Goal: Transaction & Acquisition: Obtain resource

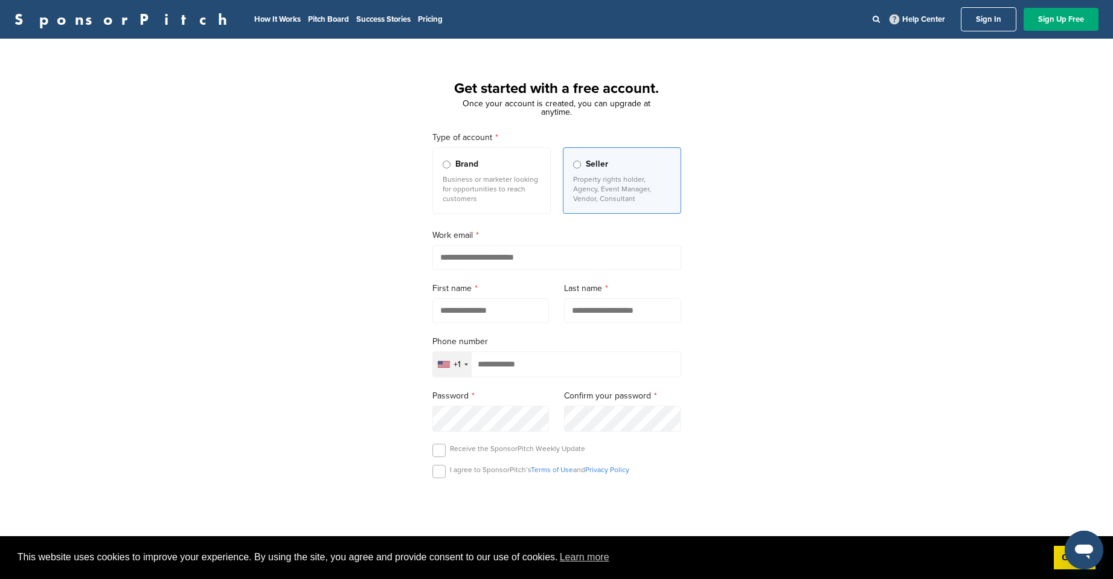
click at [462, 264] on input "email" at bounding box center [556, 257] width 249 height 25
type input "**********"
type input "****"
type input "******"
type input "**********"
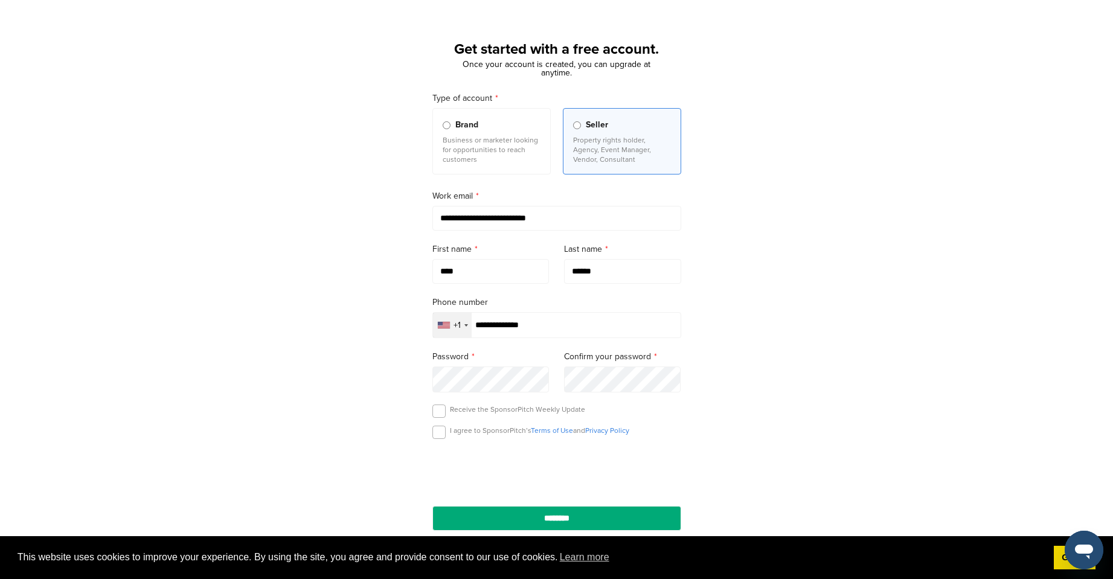
scroll to position [60, 0]
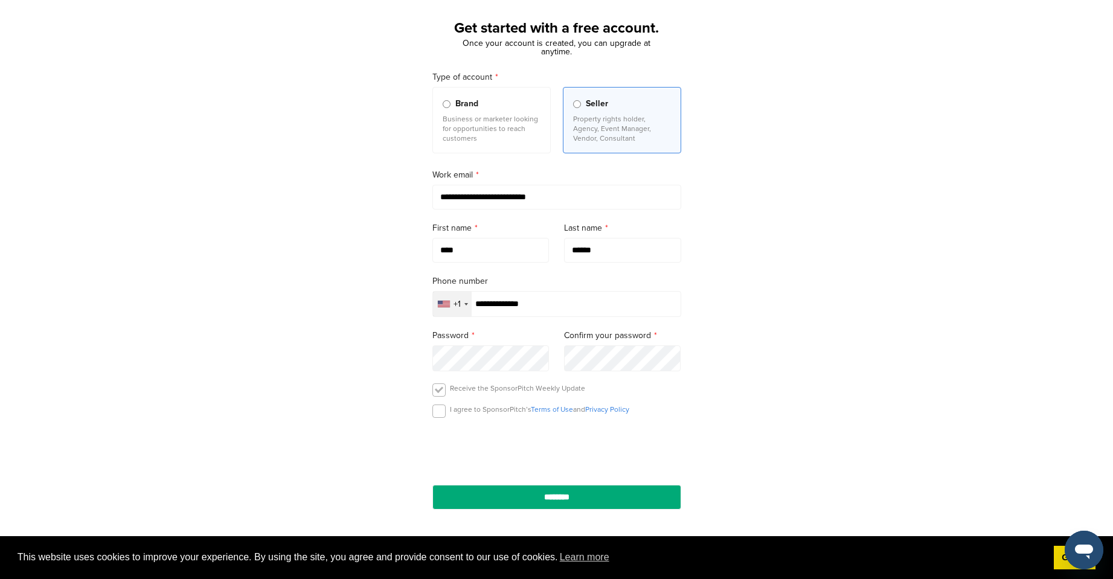
click at [433, 394] on label at bounding box center [438, 389] width 13 height 13
click at [435, 415] on label at bounding box center [438, 410] width 13 height 13
click at [438, 394] on label at bounding box center [438, 389] width 13 height 13
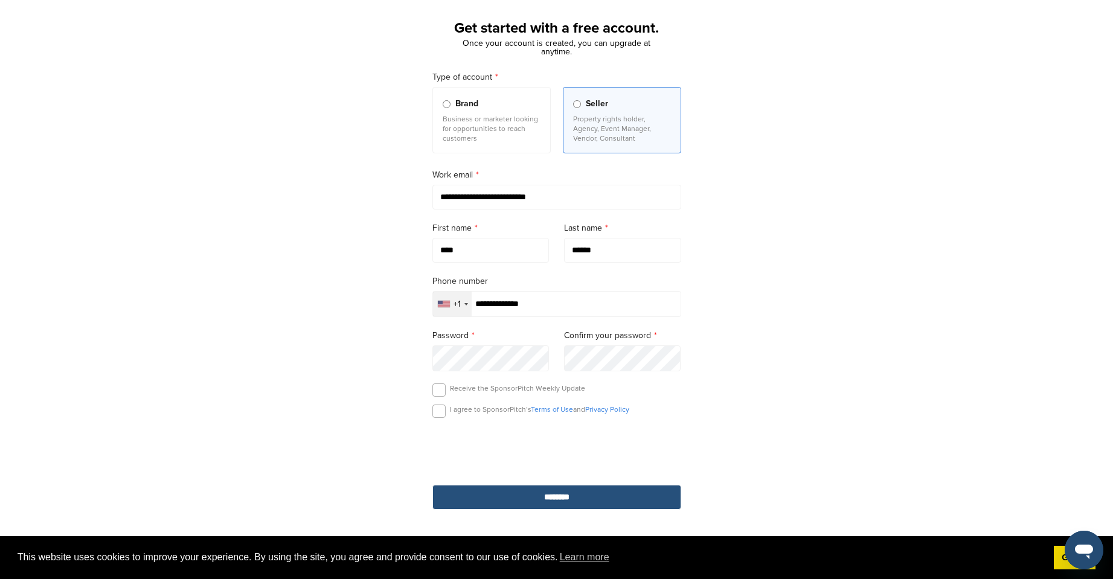
click at [488, 507] on input "********" at bounding box center [556, 497] width 249 height 25
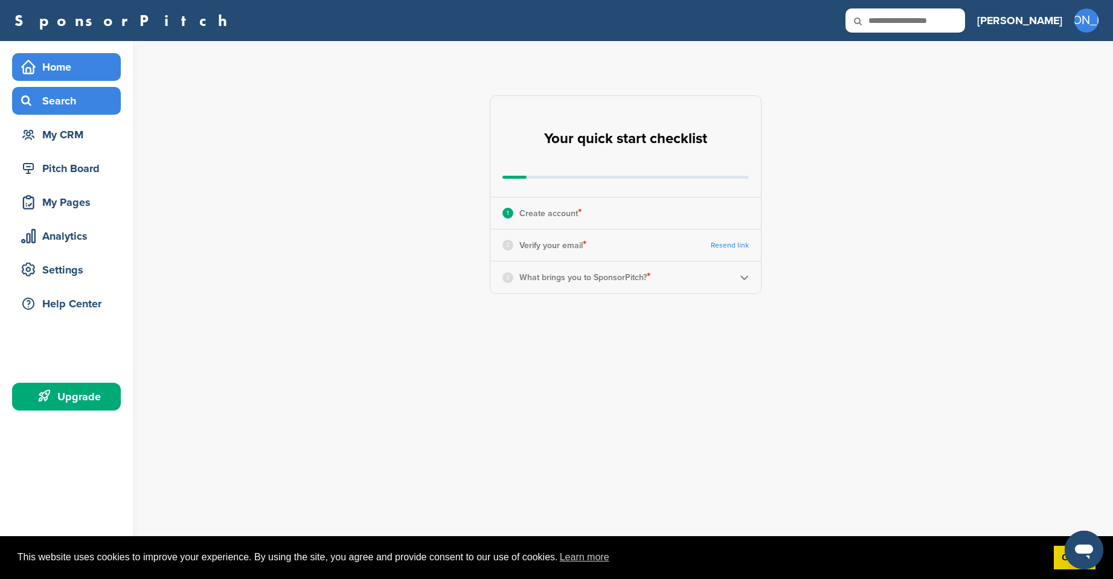
click at [50, 110] on div "Search" at bounding box center [69, 101] width 103 height 22
click at [63, 97] on div "Search" at bounding box center [69, 101] width 103 height 22
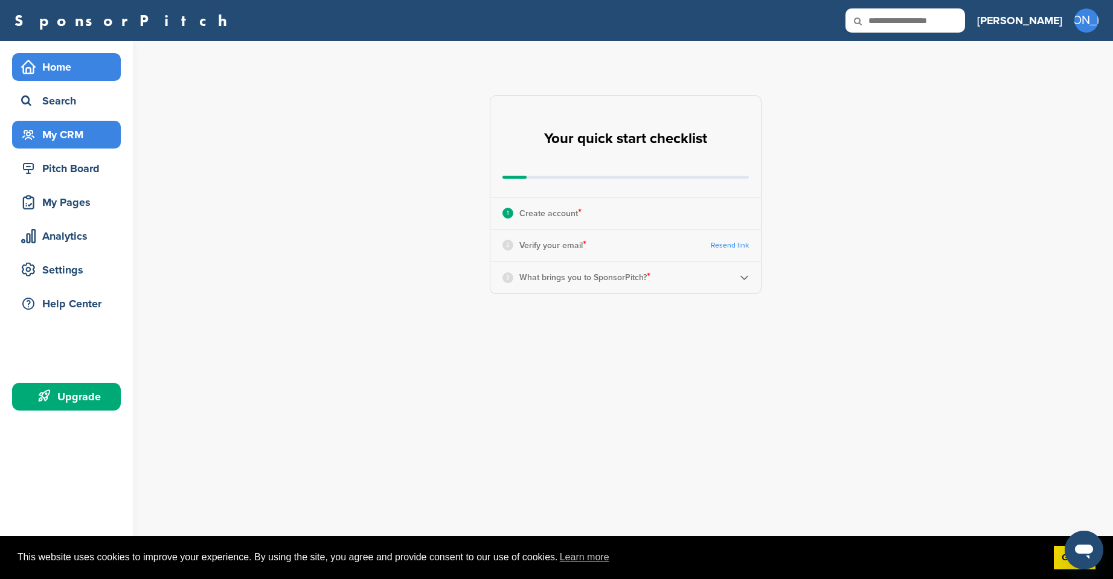
click at [65, 138] on div "My CRM" at bounding box center [69, 135] width 103 height 22
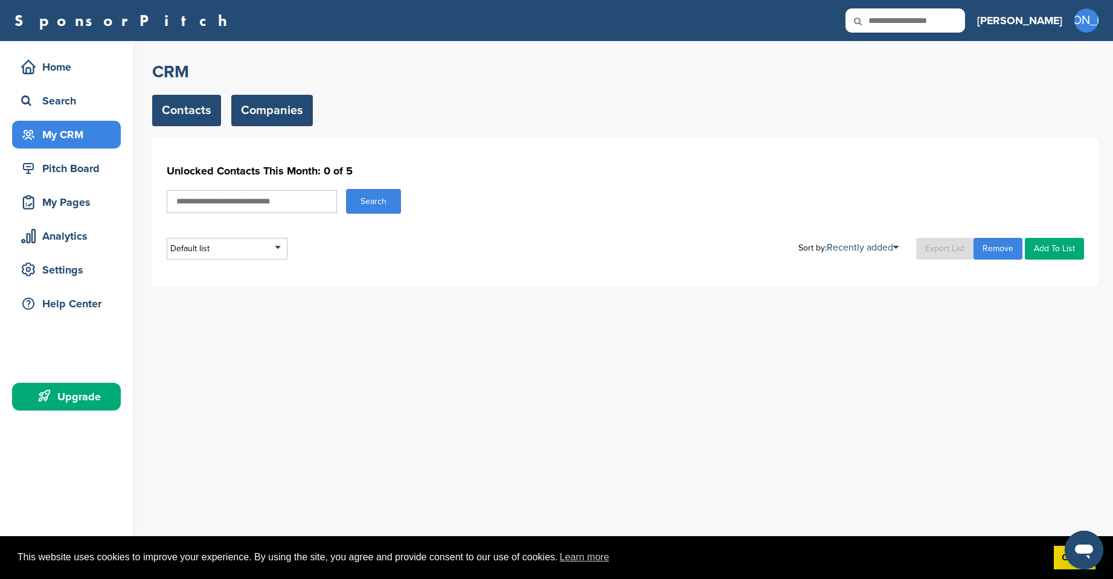
click at [256, 115] on link "Companies" at bounding box center [272, 110] width 82 height 31
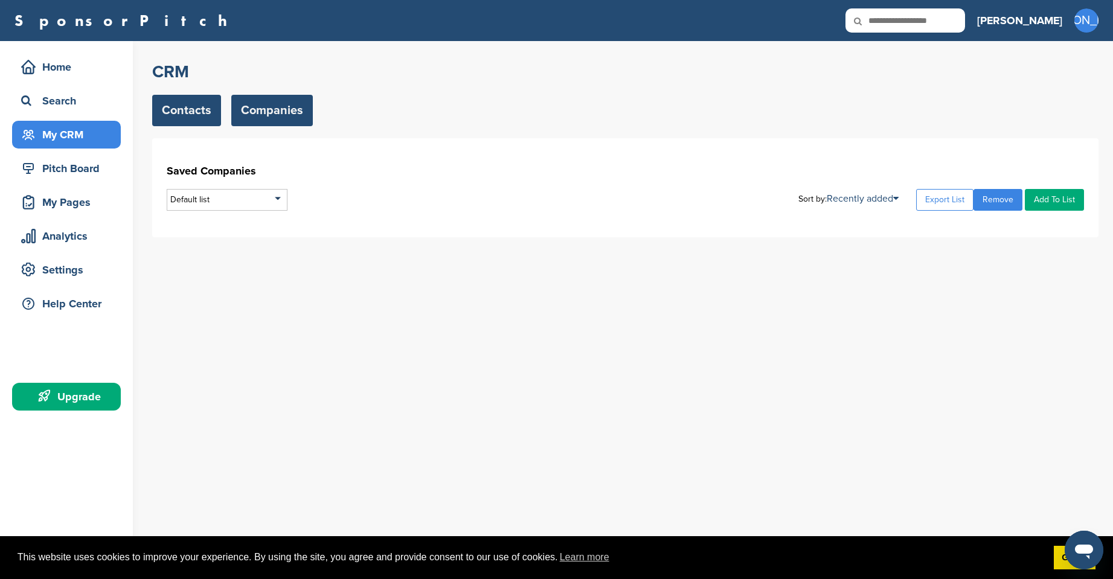
drag, startPoint x: 0, startPoint y: 0, endPoint x: 176, endPoint y: 114, distance: 209.2
click at [175, 114] on link "Contacts" at bounding box center [186, 110] width 69 height 31
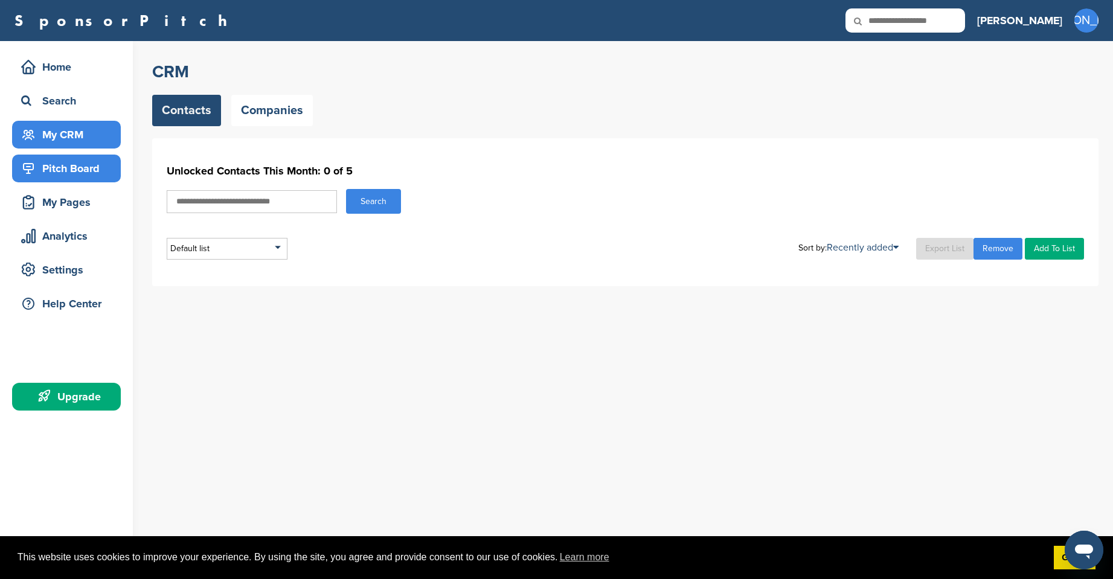
click at [85, 163] on div "Pitch Board" at bounding box center [69, 169] width 103 height 22
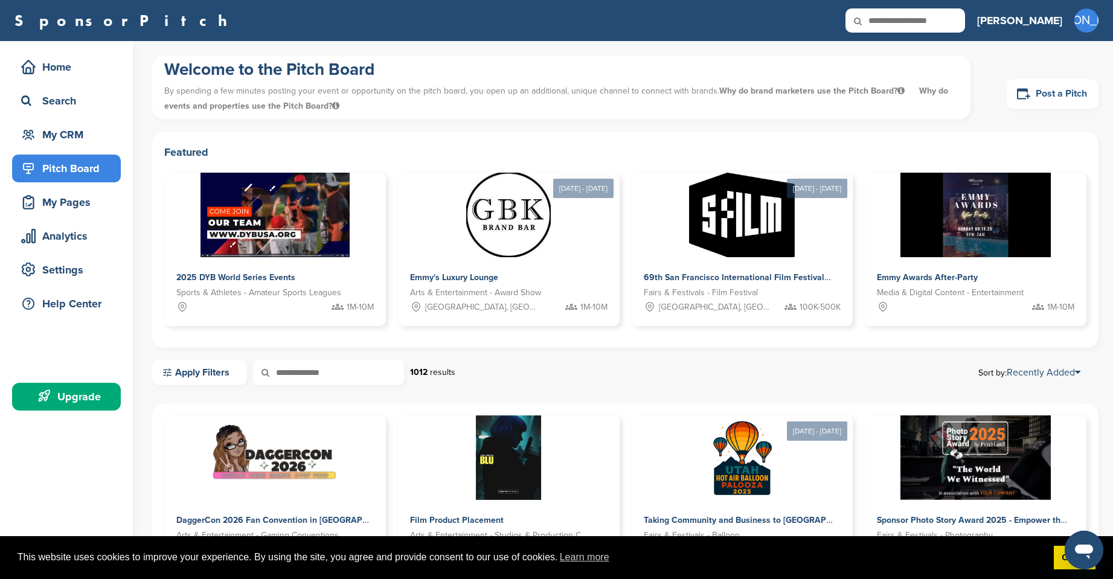
click at [1040, 101] on link "Post a Pitch" at bounding box center [1052, 94] width 92 height 30
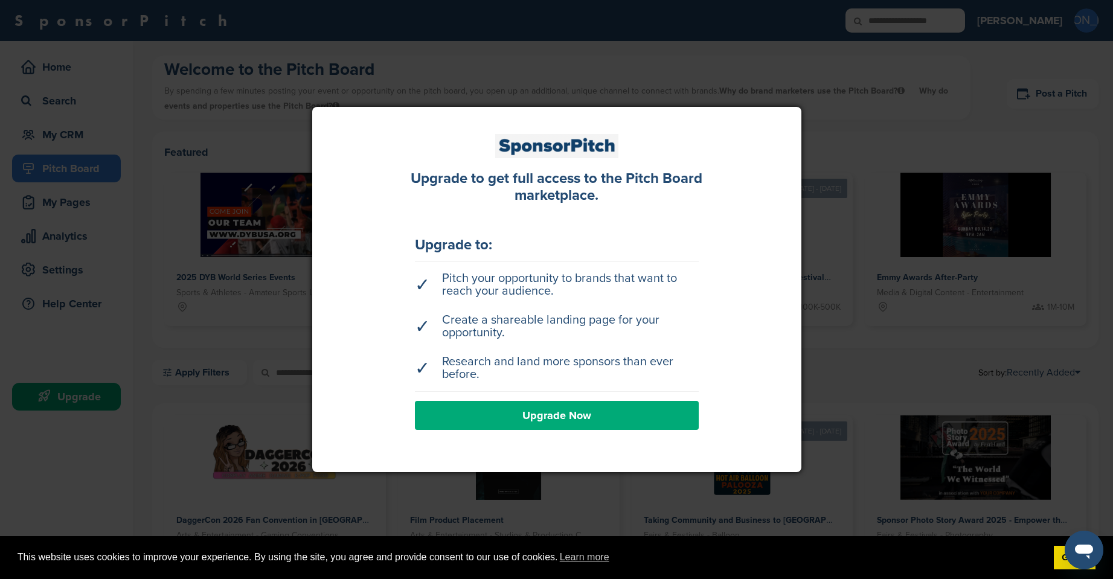
click at [162, 257] on div at bounding box center [556, 289] width 1113 height 579
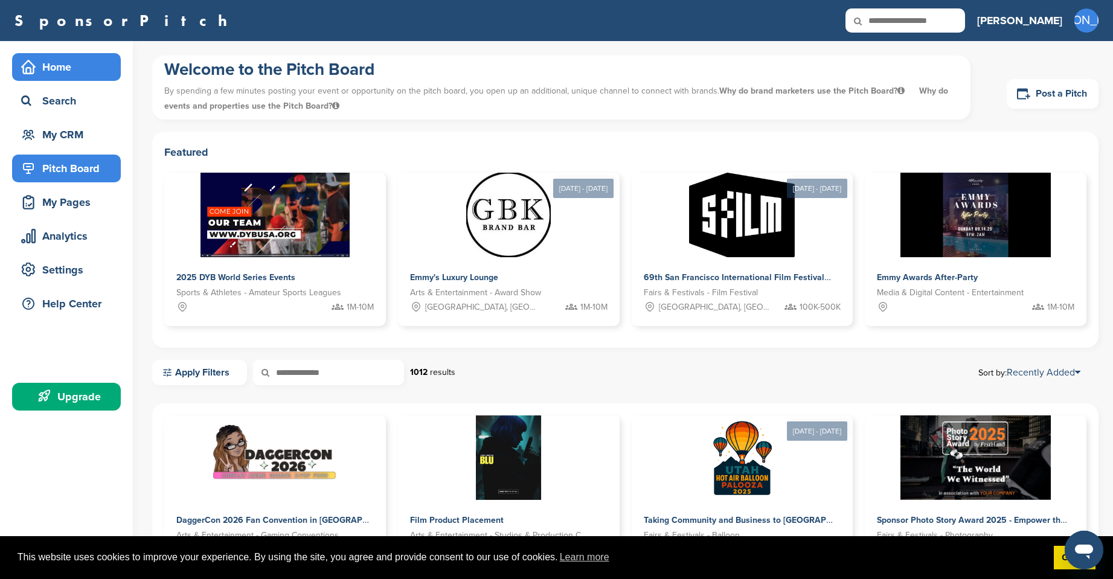
click at [55, 67] on div "Home" at bounding box center [69, 67] width 103 height 22
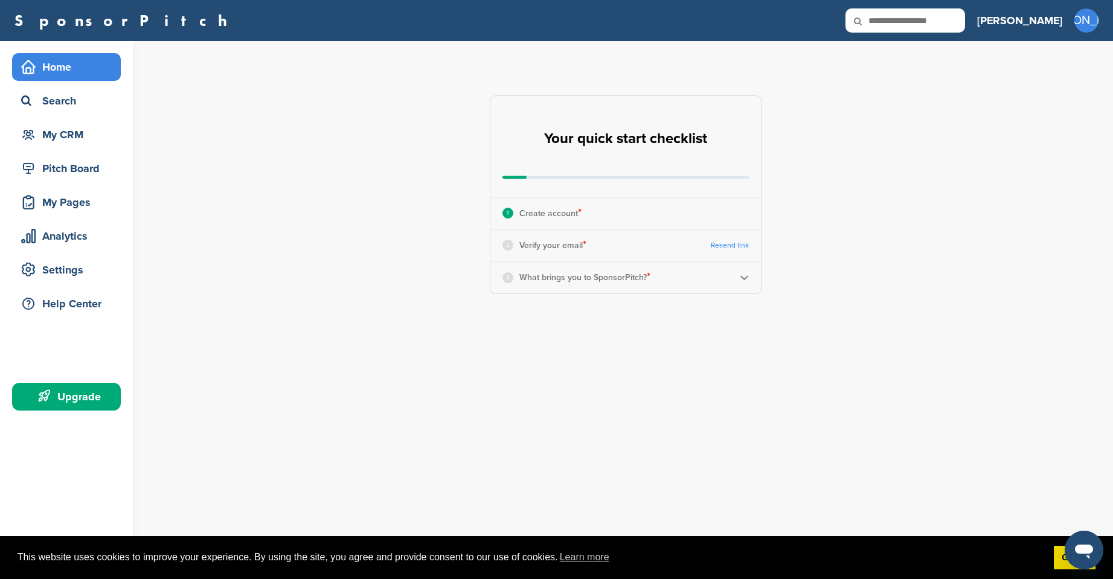
click at [37, 7] on div "SponsorPitch Home Search My CRM Pitch Board My Pages Analytics Settings Help Ce…" at bounding box center [556, 20] width 1113 height 41
click at [46, 21] on link "SponsorPitch" at bounding box center [124, 21] width 220 height 16
click at [46, 94] on div "Search" at bounding box center [69, 101] width 103 height 22
click at [85, 98] on div "Search" at bounding box center [69, 101] width 103 height 22
click at [518, 277] on div "3 What brings you to SponsorPitch? *" at bounding box center [576, 277] width 148 height 16
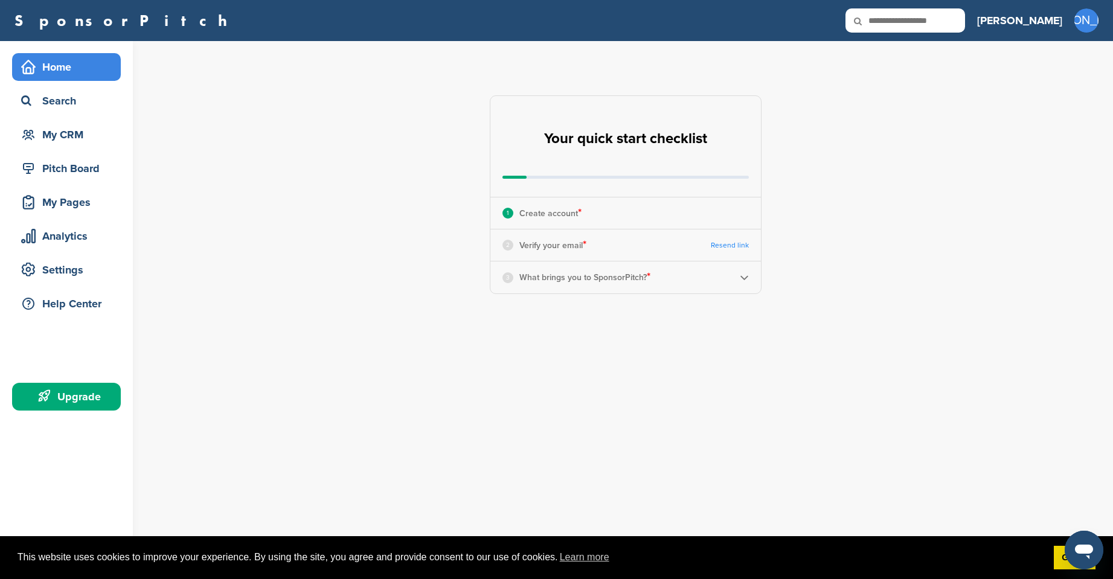
click at [750, 275] on div "3 What brings you to SponsorPitch? *" at bounding box center [625, 276] width 270 height 31
click at [748, 276] on img at bounding box center [744, 277] width 9 height 9
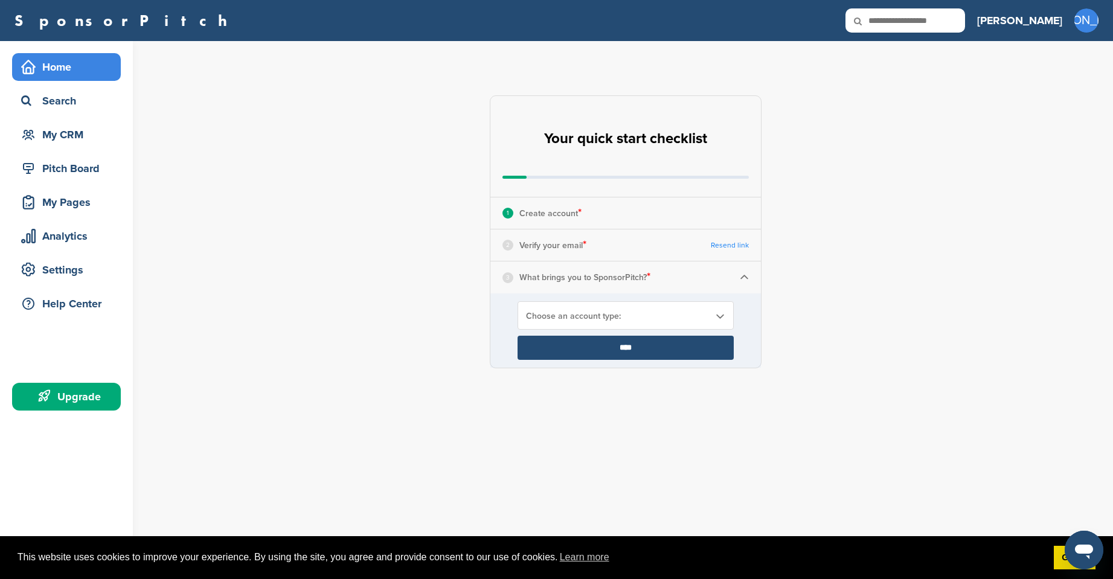
click at [615, 312] on span "Choose an account type:" at bounding box center [618, 316] width 184 height 10
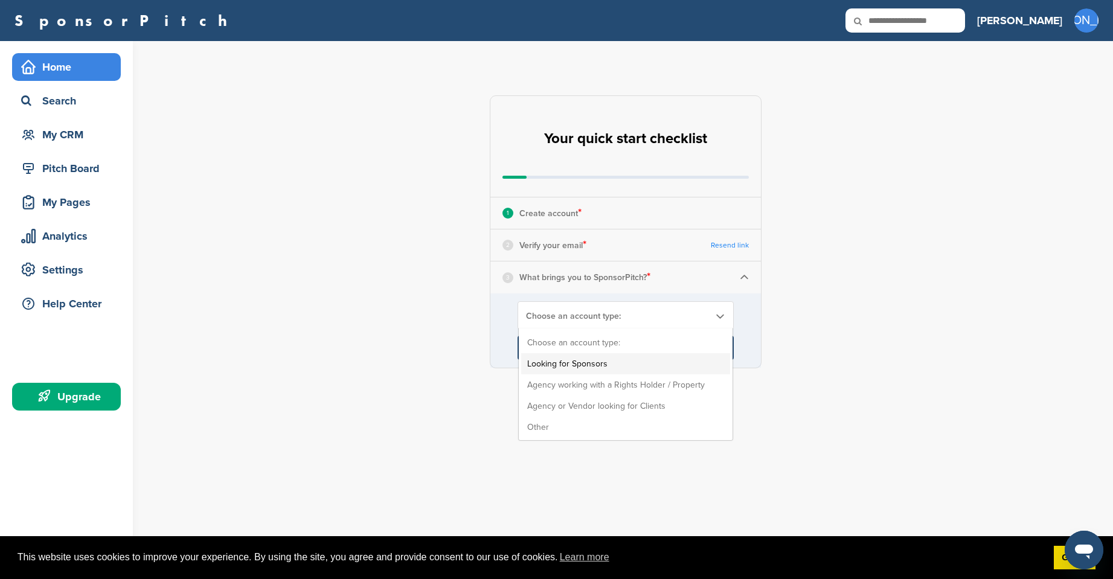
click at [632, 363] on li "Looking for Sponsors" at bounding box center [625, 363] width 209 height 21
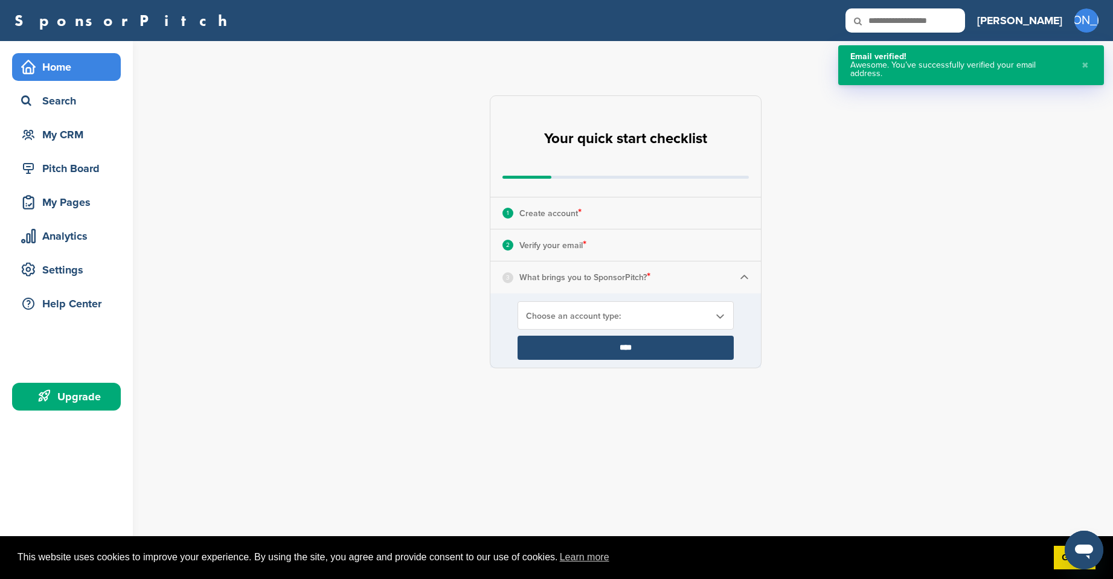
click at [635, 315] on span "Choose an account type:" at bounding box center [618, 316] width 184 height 10
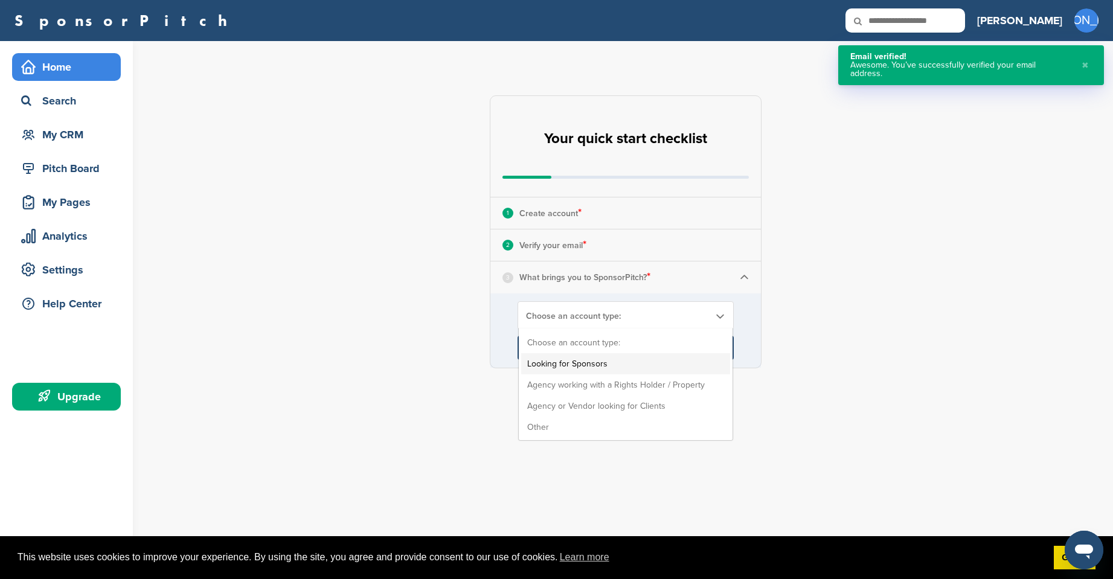
click at [604, 359] on li "Looking for Sponsors" at bounding box center [625, 363] width 209 height 21
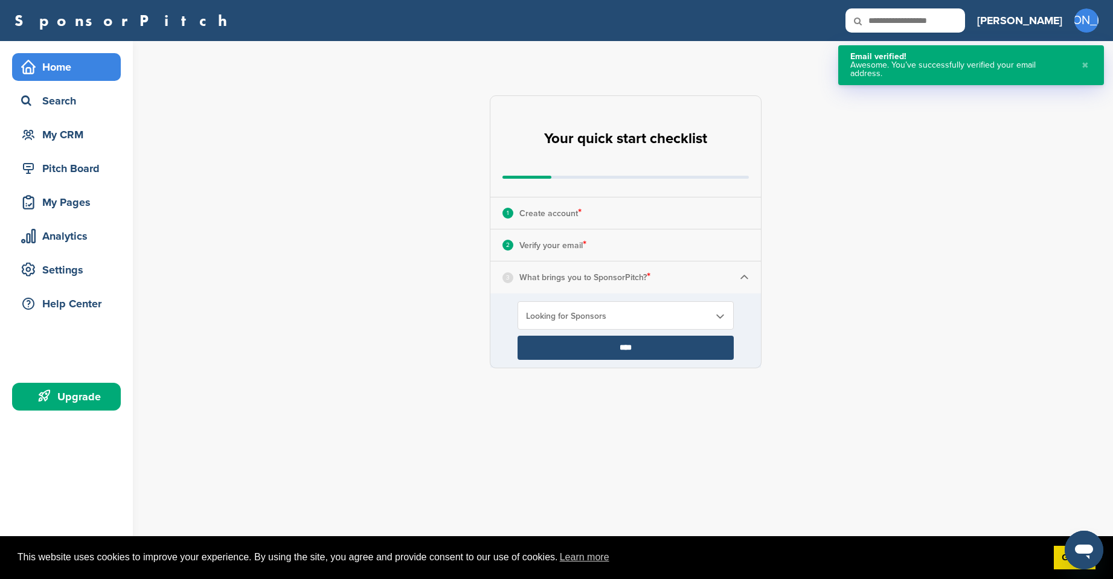
click at [605, 351] on input "****" at bounding box center [625, 348] width 216 height 24
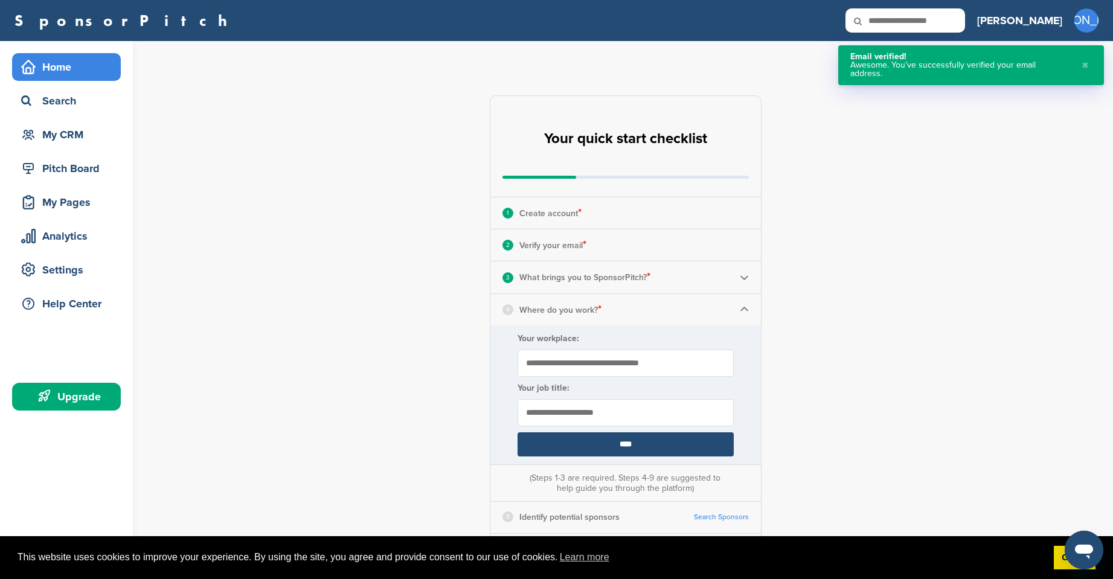
click at [595, 363] on input "Your workplace:" at bounding box center [625, 363] width 216 height 27
type input "*"
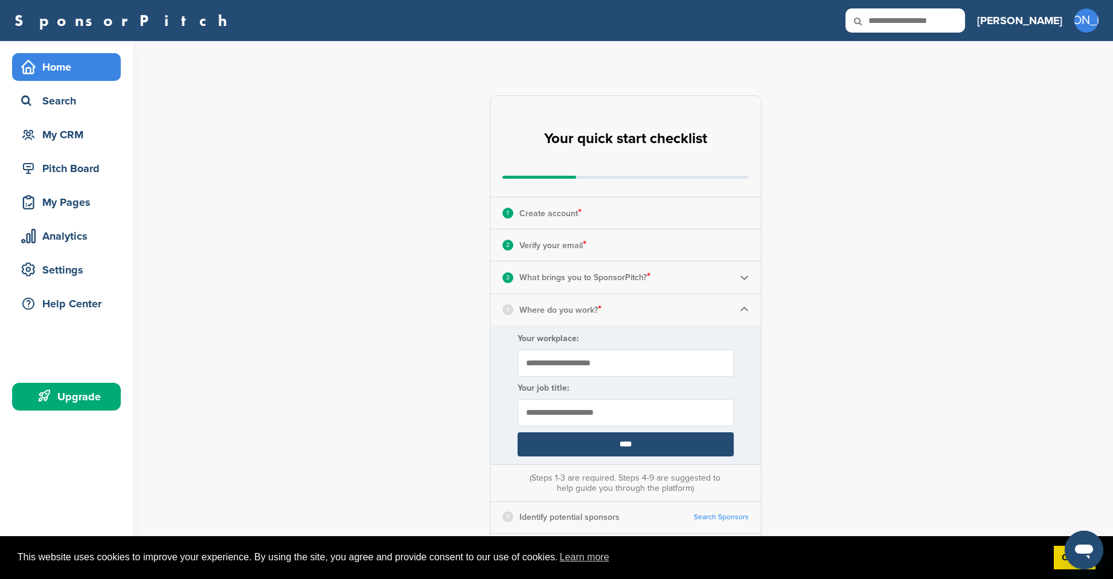
type input "**********"
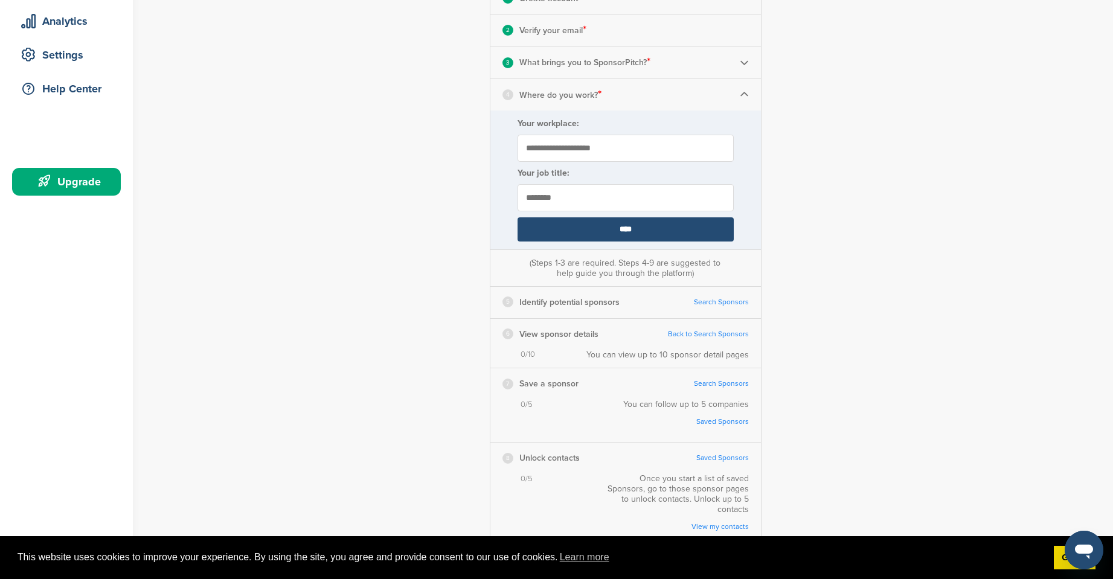
scroll to position [181, 0]
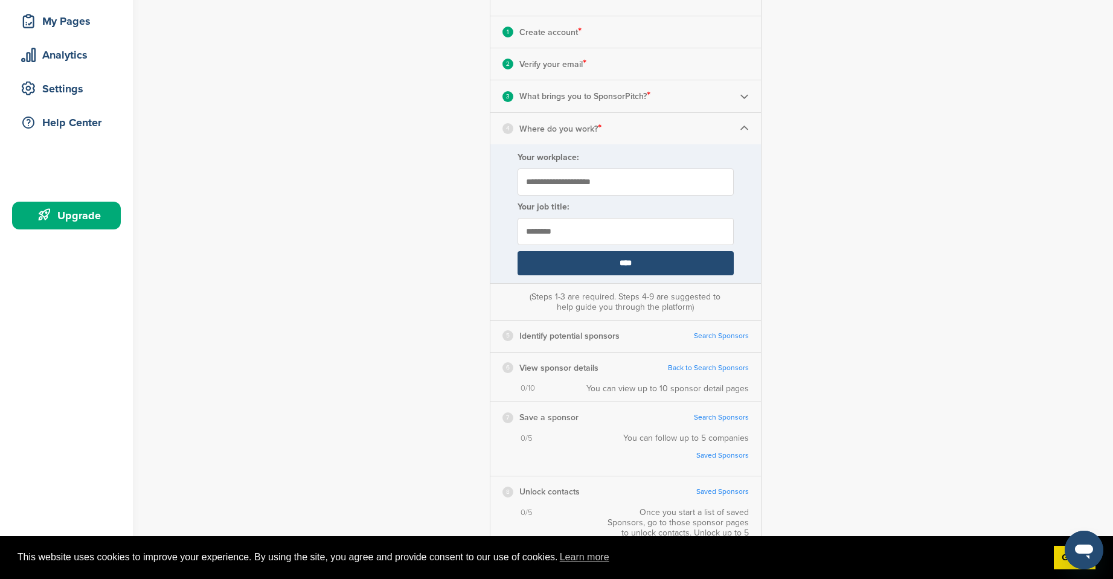
type input "********"
click at [610, 260] on input "****" at bounding box center [625, 263] width 216 height 24
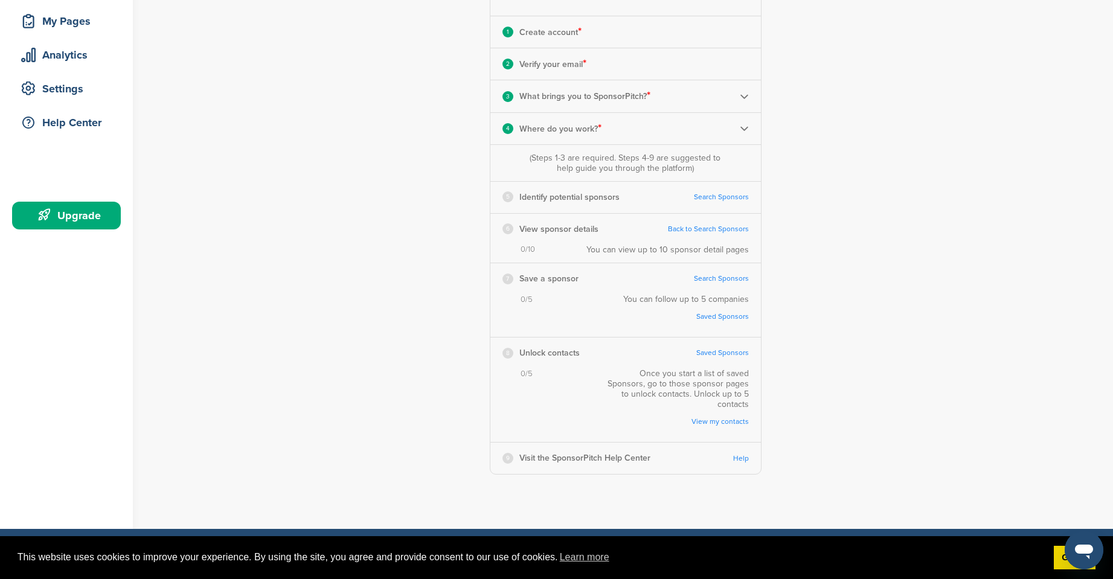
click at [716, 196] on link "Search Sponsors" at bounding box center [721, 197] width 55 height 9
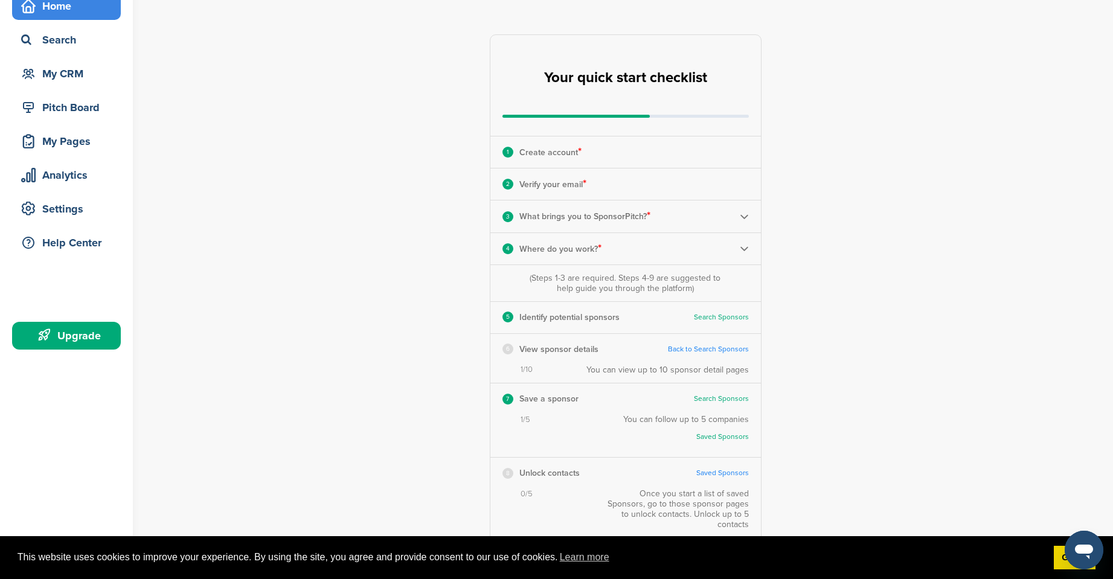
scroll to position [0, 0]
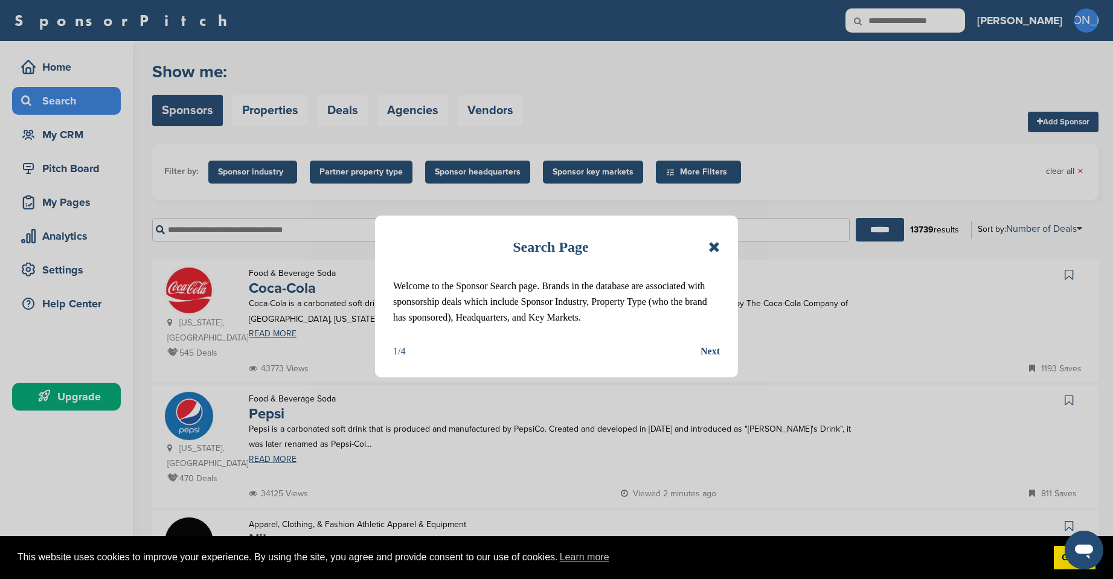
click at [721, 351] on div "Search Page Welcome to the Sponsor Search page. Brands in the database are asso…" at bounding box center [556, 297] width 363 height 162
click at [711, 350] on div "Next" at bounding box center [709, 352] width 19 height 16
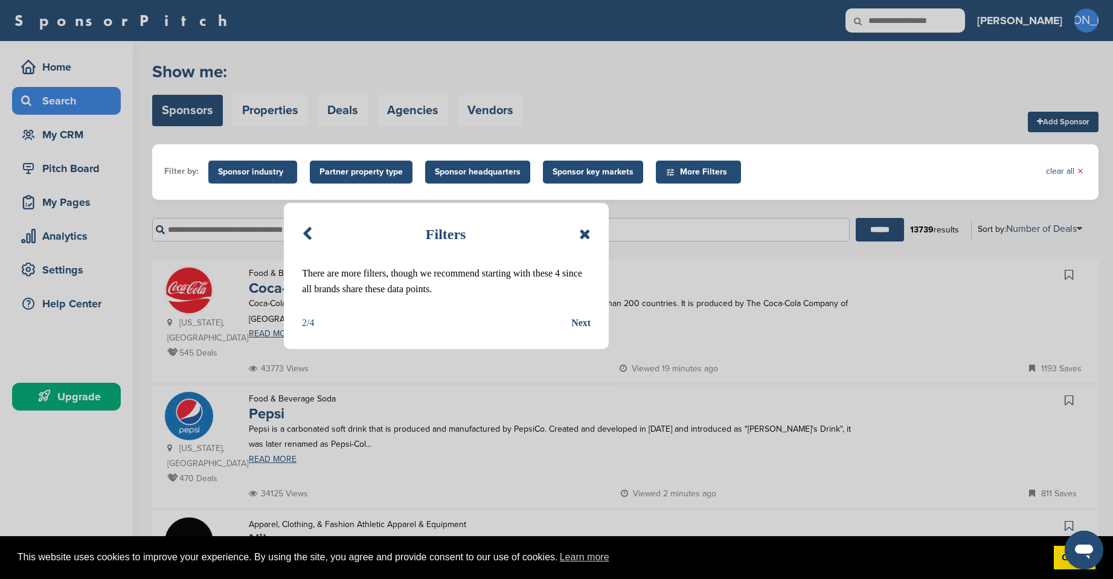
click at [580, 324] on div "Next" at bounding box center [580, 323] width 19 height 16
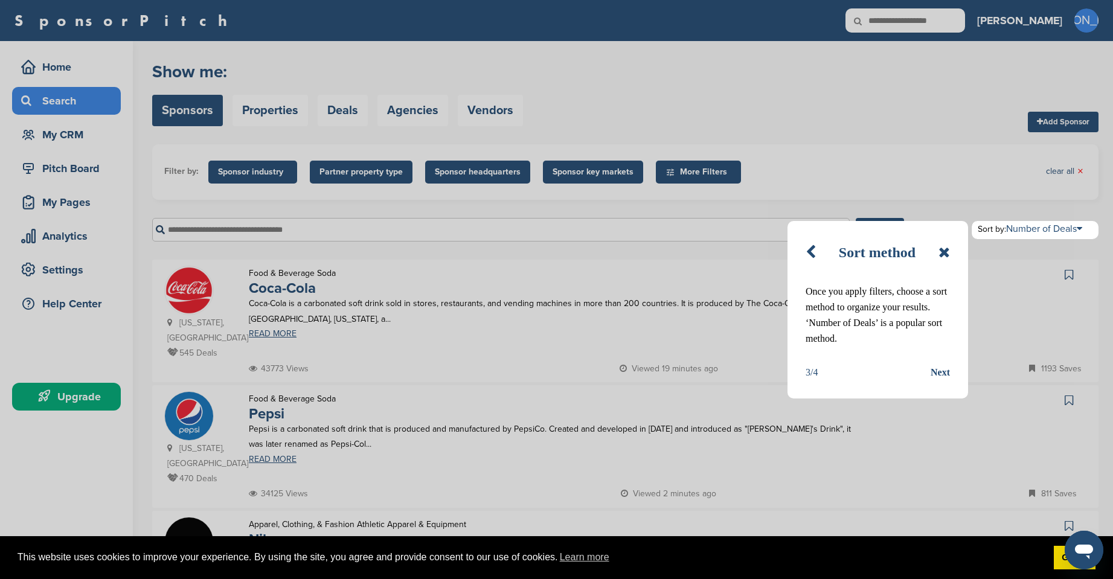
click at [943, 374] on div "Next" at bounding box center [939, 373] width 19 height 16
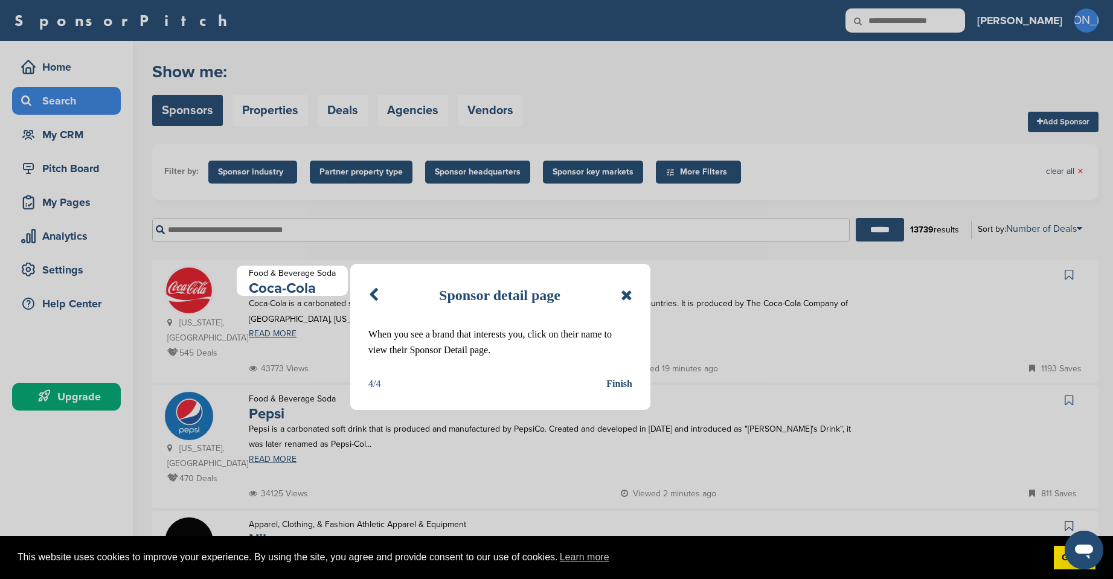
click at [620, 384] on div "Finish" at bounding box center [619, 384] width 26 height 16
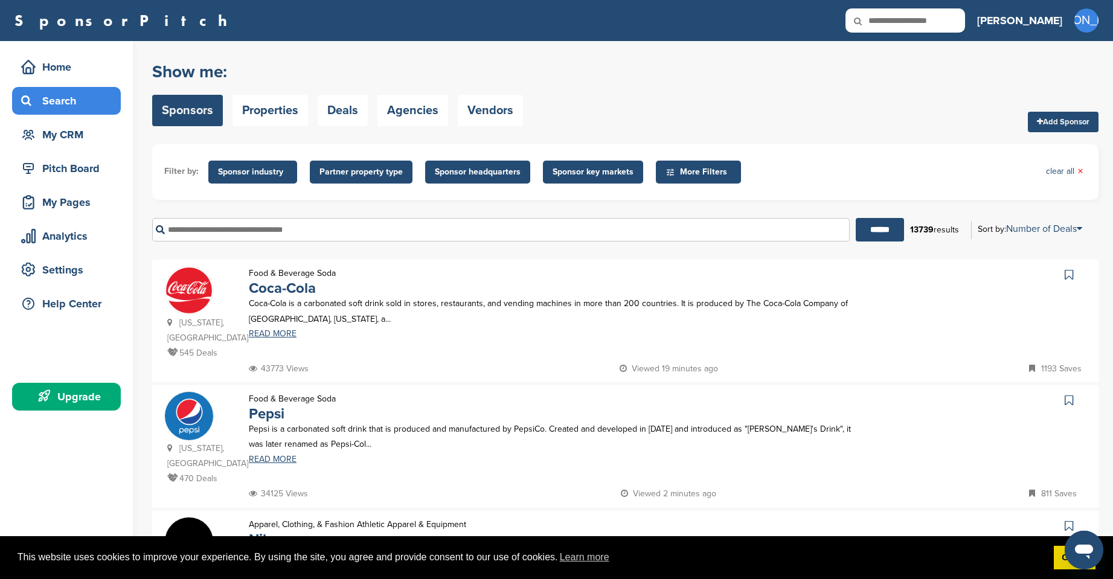
click at [272, 167] on span "Sponsor industry" at bounding box center [252, 171] width 69 height 13
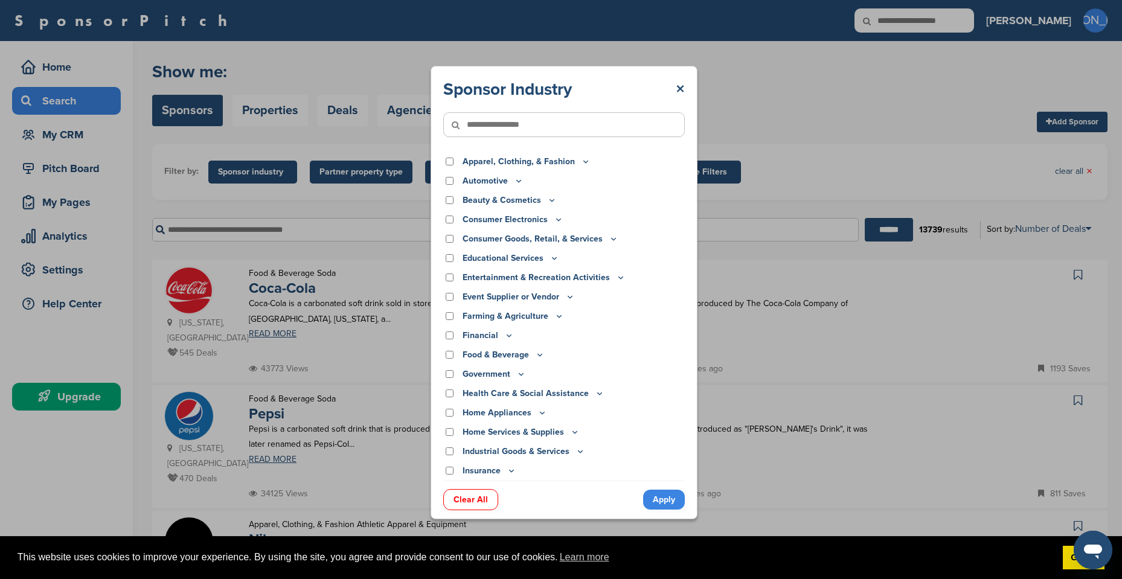
click at [601, 280] on p "Entertainment & Recreation Activities" at bounding box center [543, 277] width 163 height 13
click at [602, 277] on p "Entertainment & Recreation Activities" at bounding box center [543, 277] width 163 height 13
click at [616, 280] on icon at bounding box center [621, 277] width 10 height 10
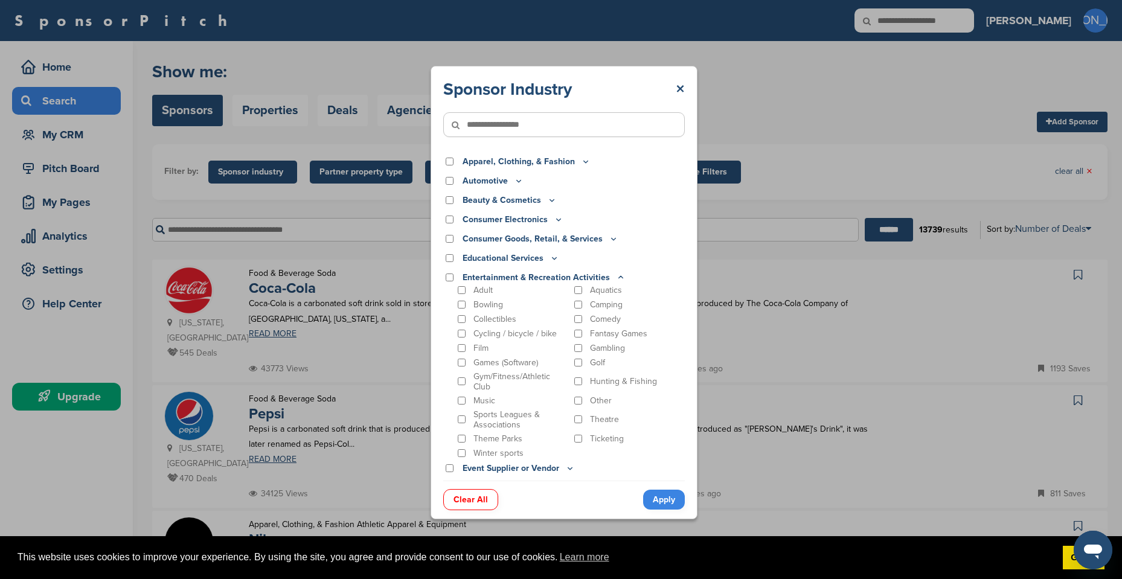
click at [545, 129] on input"] "text" at bounding box center [563, 124] width 241 height 25
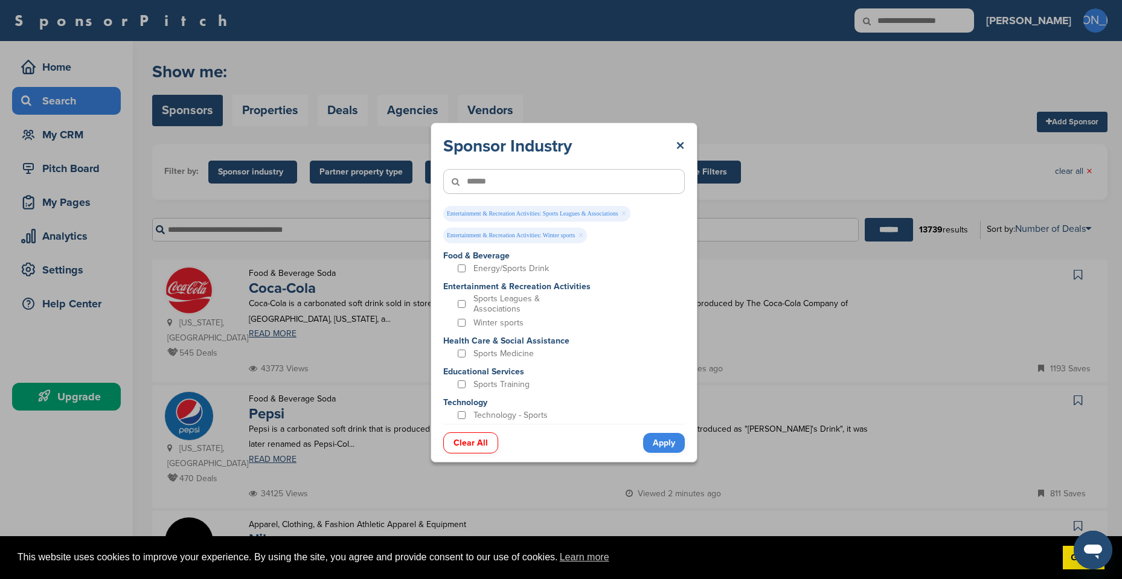
click at [502, 190] on input"] "******" at bounding box center [563, 181] width 241 height 25
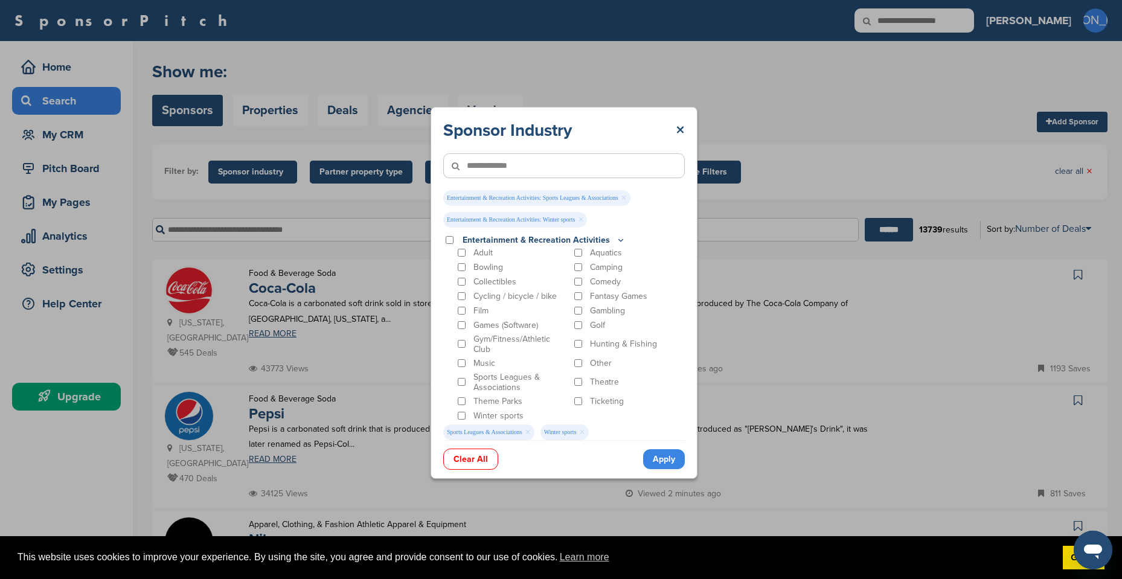
type input"] "**********"
click at [582, 403] on div "Ticketing" at bounding box center [629, 400] width 114 height 11
click at [667, 459] on link "Apply" at bounding box center [664, 459] width 42 height 20
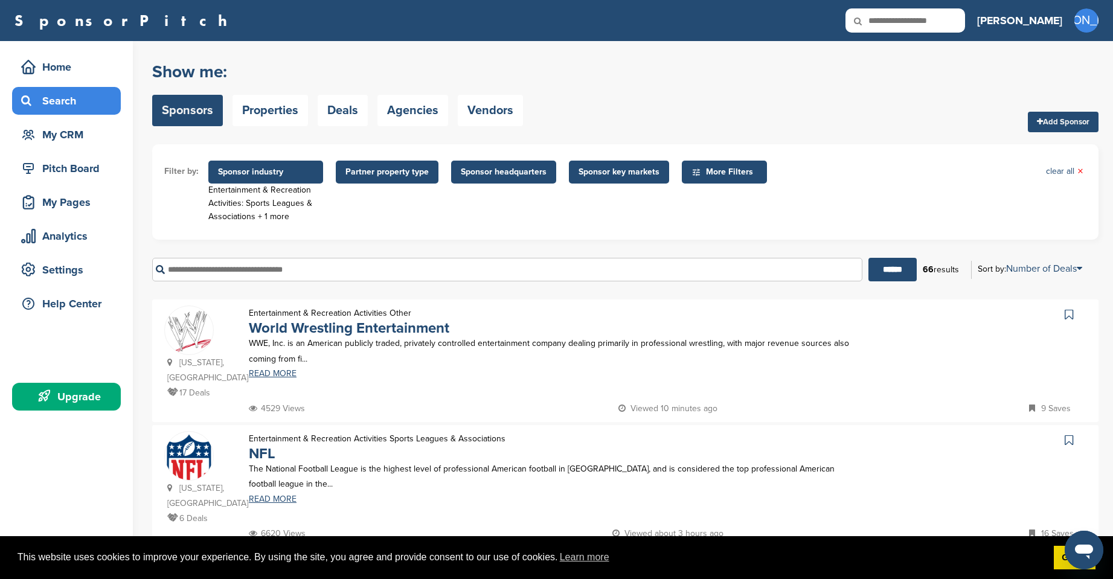
click at [377, 170] on span "Partner property type" at bounding box center [386, 171] width 83 height 13
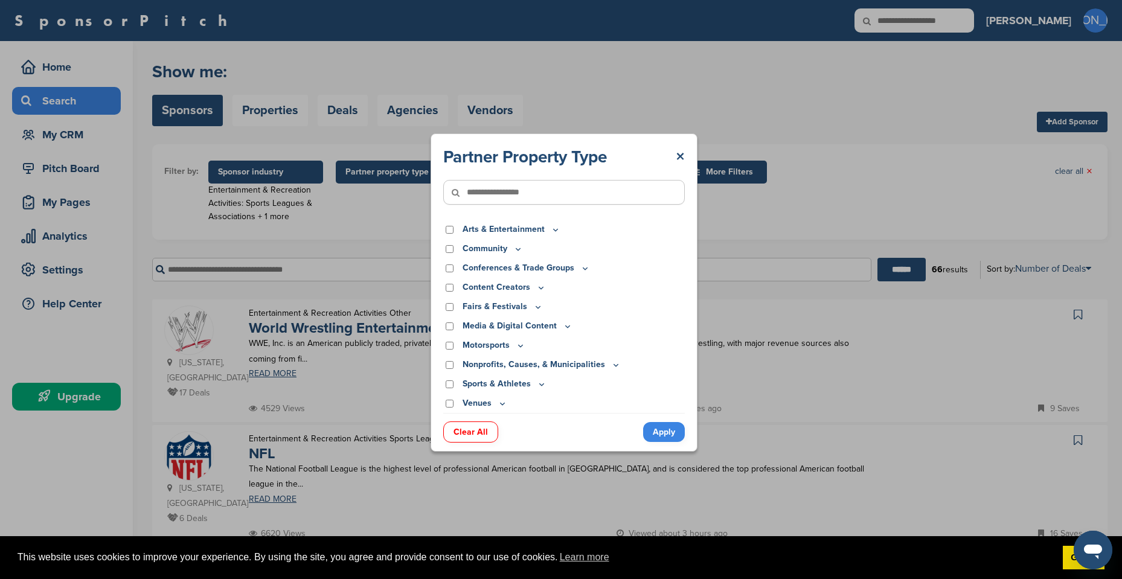
click at [480, 231] on p "Arts & Entertainment" at bounding box center [511, 229] width 98 height 13
click at [539, 384] on icon at bounding box center [542, 384] width 10 height 10
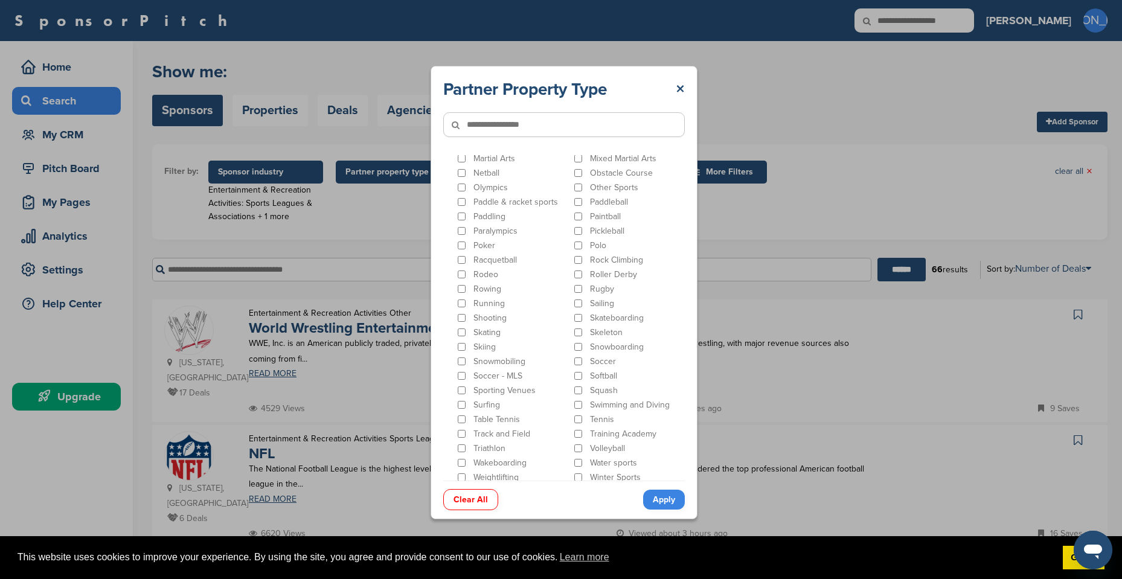
scroll to position [601, 0]
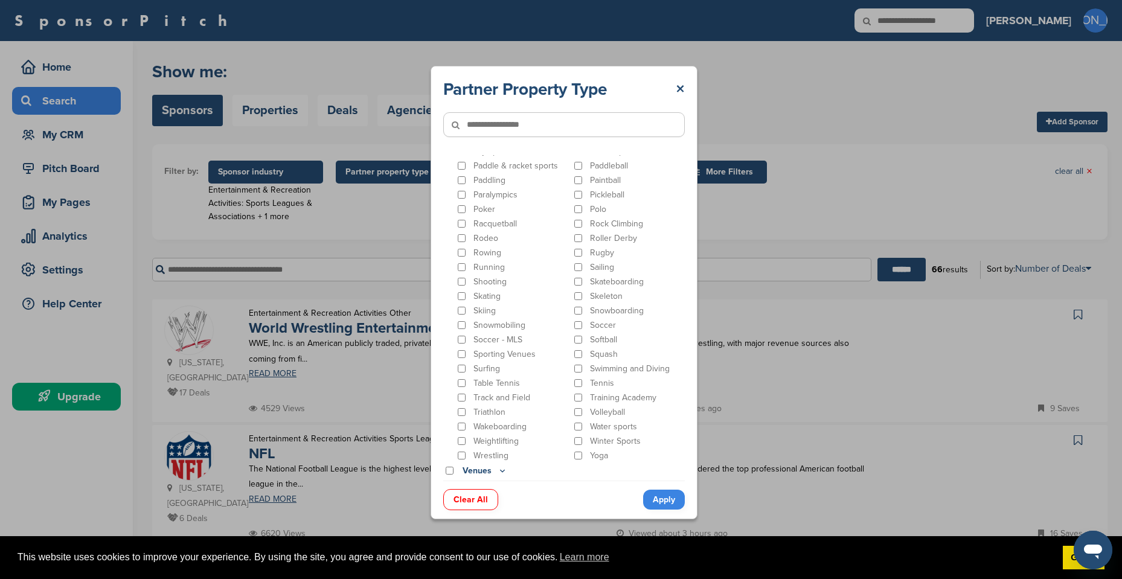
click at [456, 458] on div "Adventure Racing Amateur Sports Leagues Archery Awards Badminton Baseball Baseb…" at bounding box center [563, 96] width 241 height 731
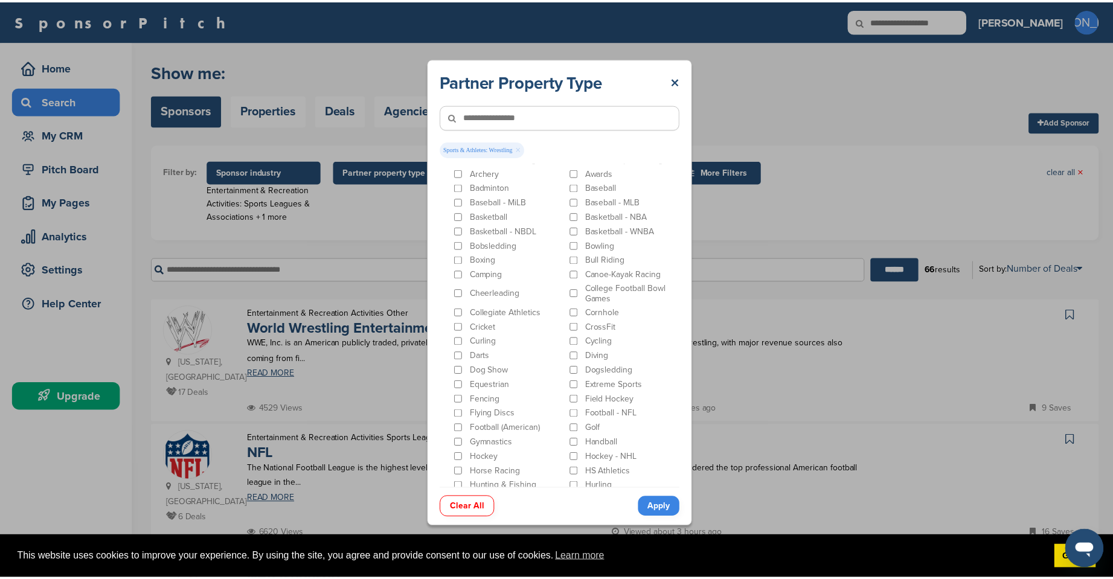
scroll to position [238, 0]
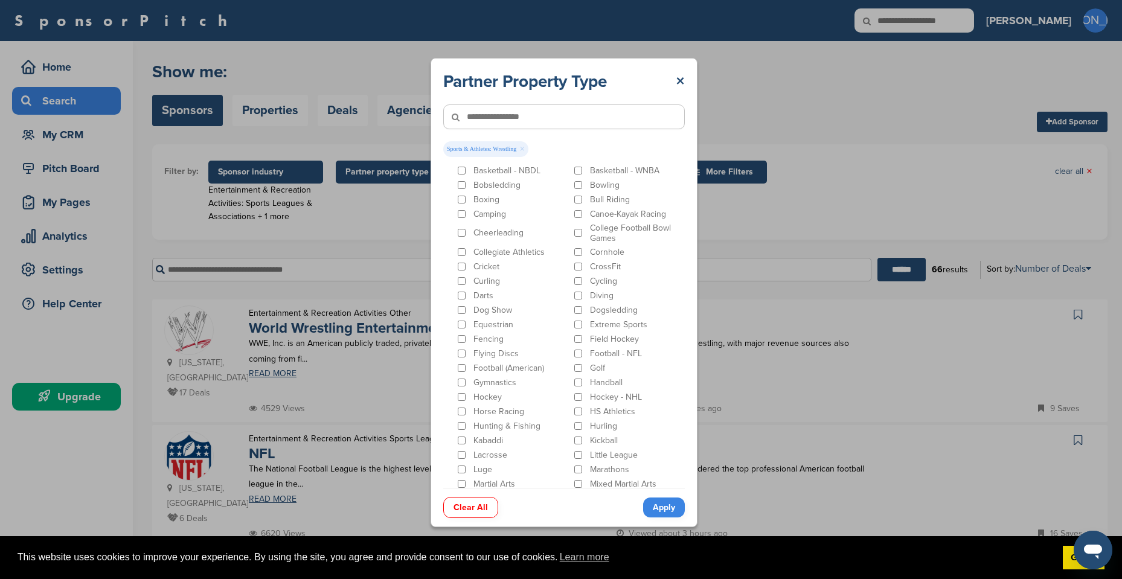
click at [667, 508] on link "Apply" at bounding box center [664, 507] width 42 height 20
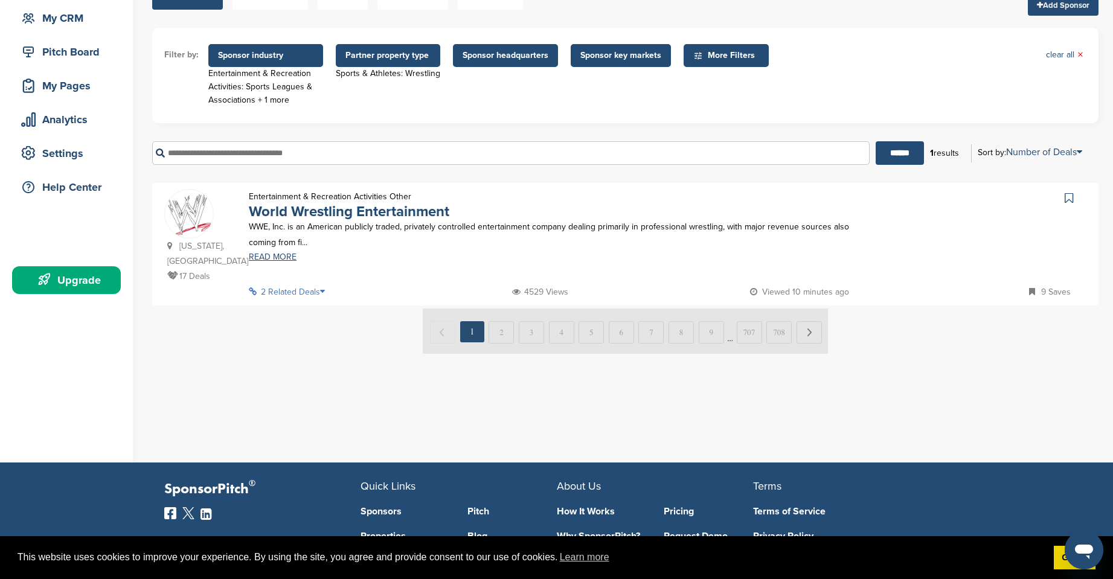
scroll to position [121, 0]
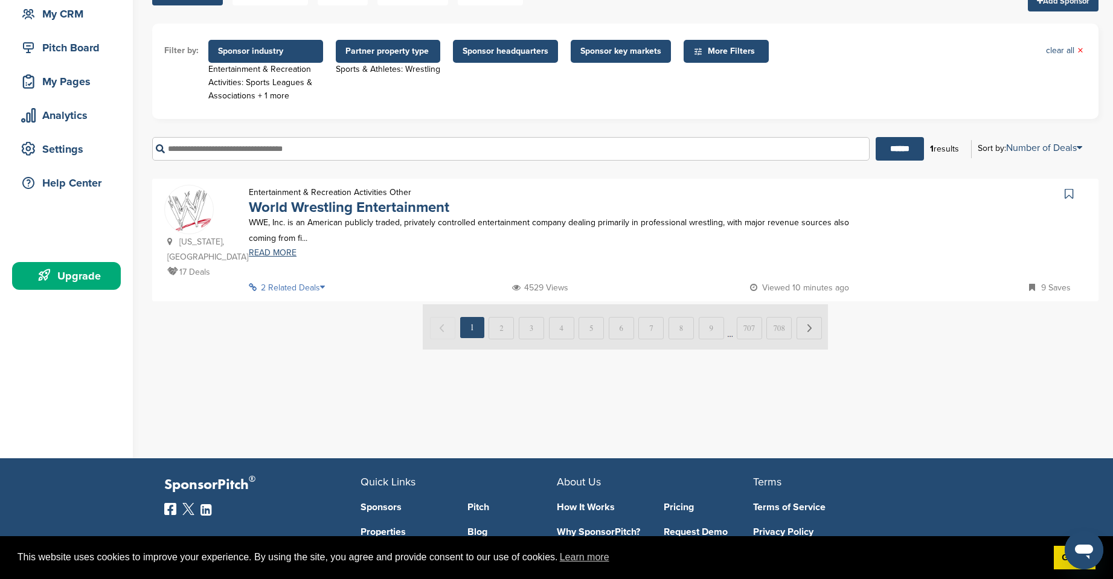
click at [321, 288] on p "2 Related Deals" at bounding box center [290, 287] width 83 height 15
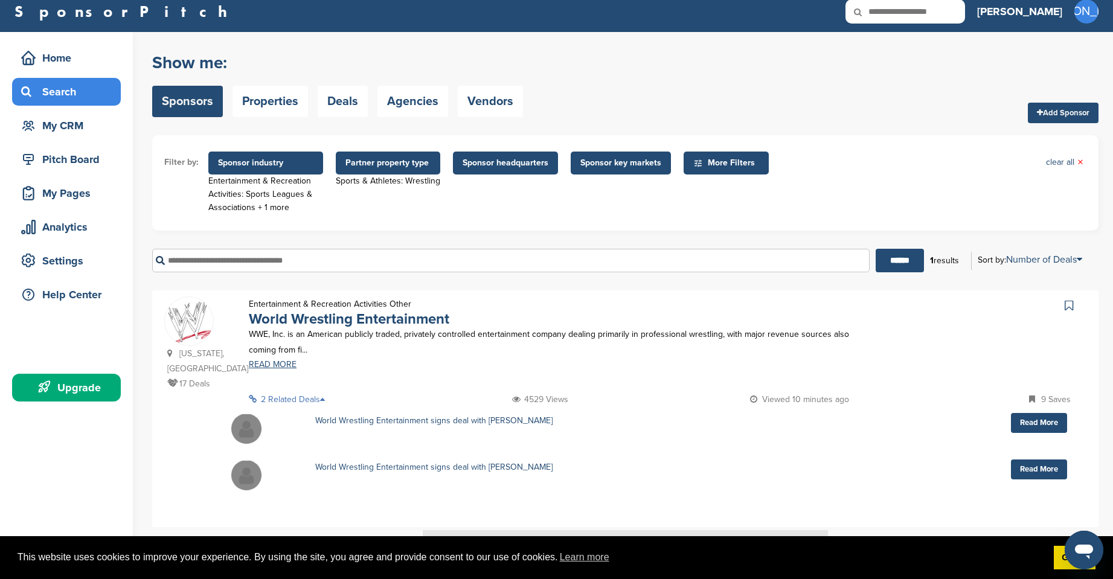
scroll to position [0, 0]
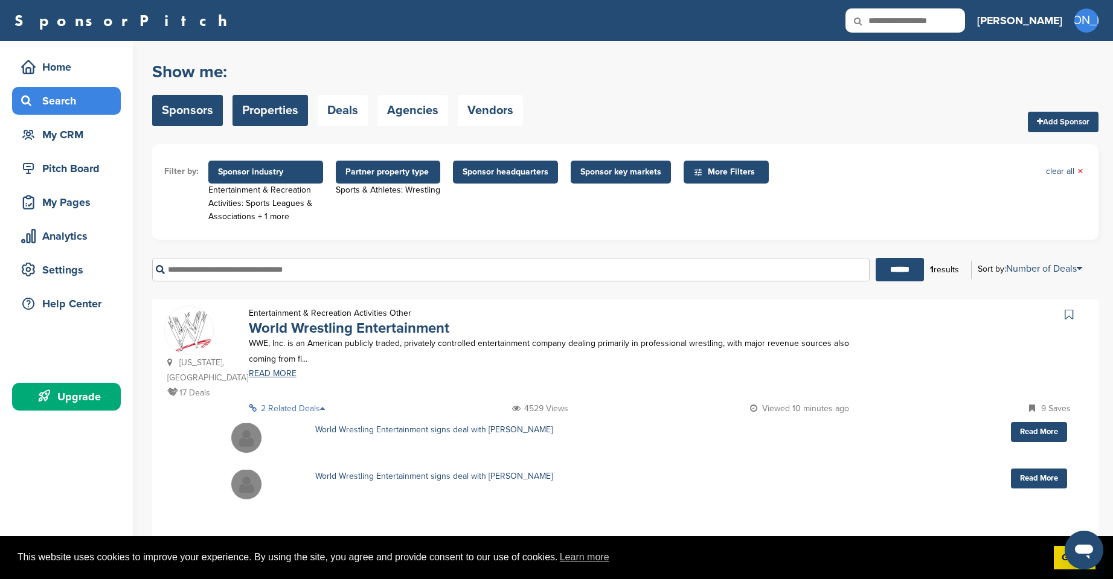
click at [277, 109] on link "Properties" at bounding box center [269, 110] width 75 height 31
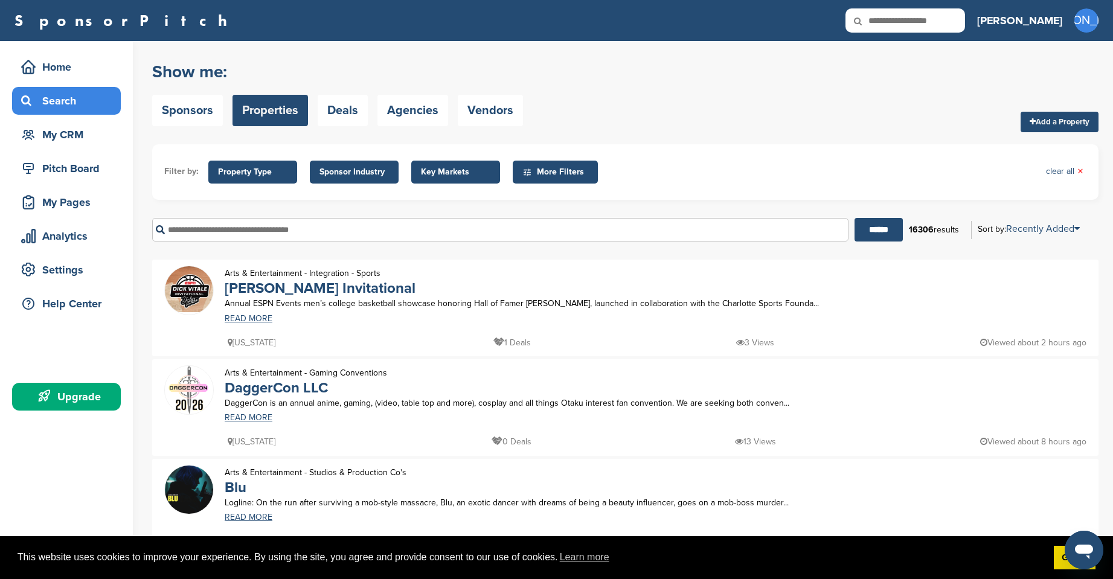
click at [259, 173] on span "Property Type" at bounding box center [252, 171] width 69 height 13
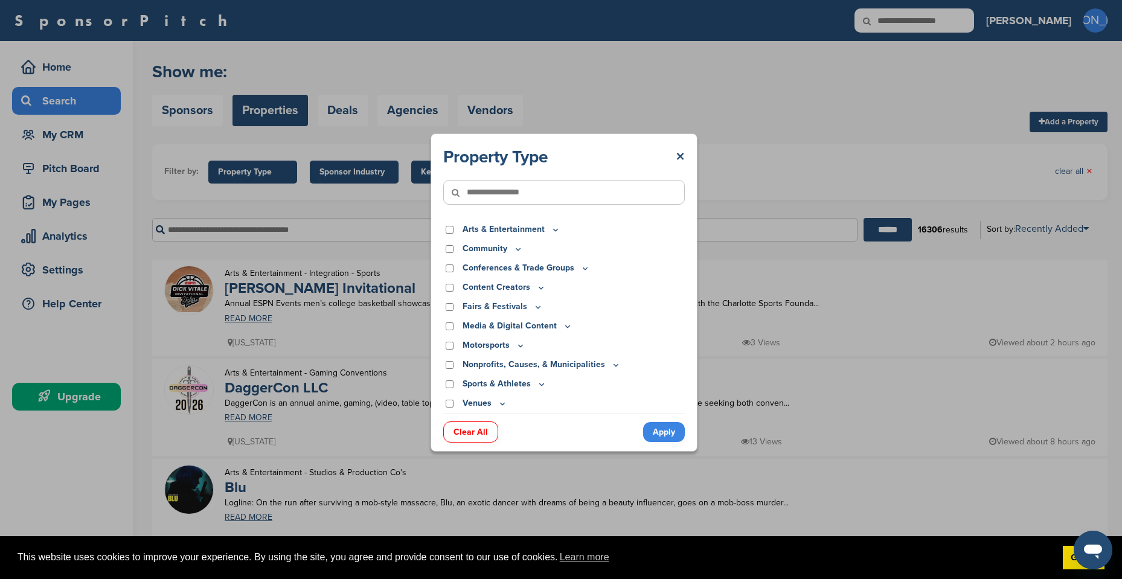
click at [449, 224] on div "Arts & Entertainment" at bounding box center [563, 229] width 241 height 13
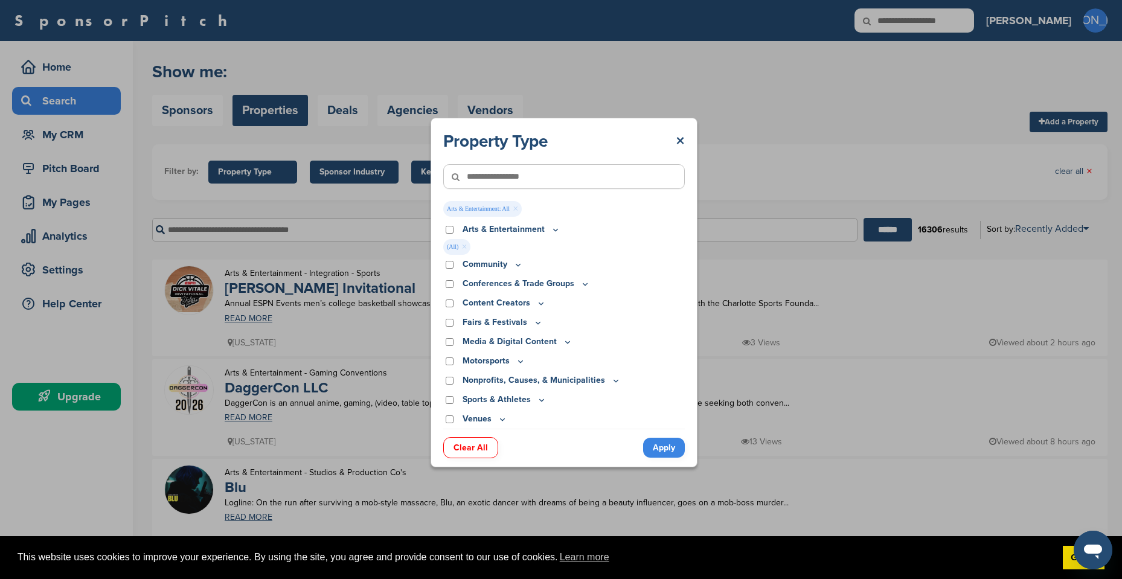
click at [669, 459] on div "Property Type × Arts & Entertainment: All × Arts & Entertainment Actor/Actress …" at bounding box center [563, 293] width 267 height 350
click at [668, 454] on link "Apply" at bounding box center [664, 448] width 42 height 20
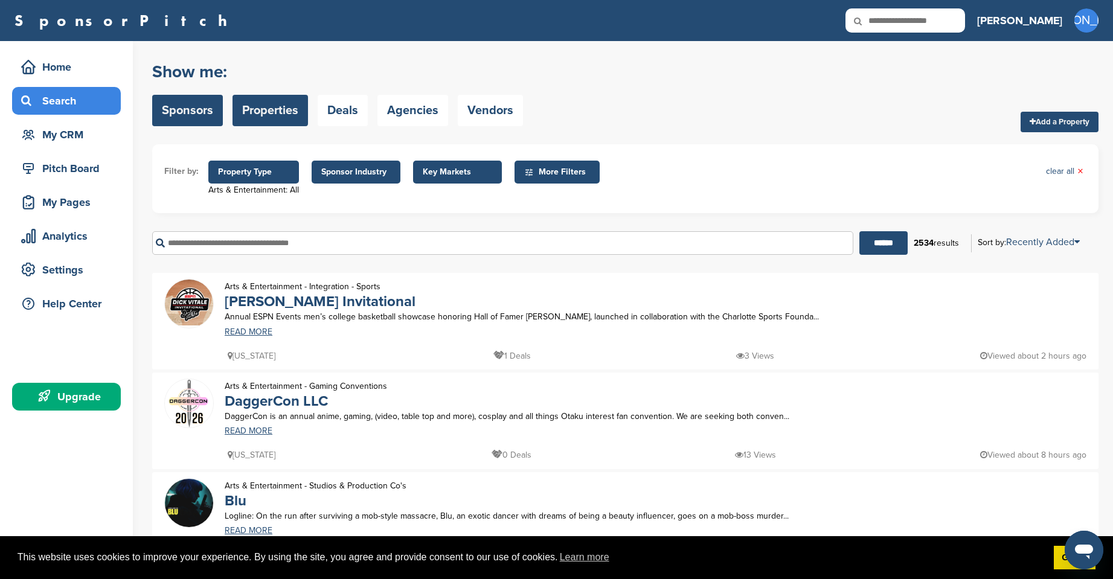
drag, startPoint x: 185, startPoint y: 105, endPoint x: 195, endPoint y: 109, distance: 10.5
click at [187, 106] on link "Sponsors" at bounding box center [187, 110] width 71 height 31
click at [177, 112] on link "Sponsors" at bounding box center [187, 110] width 71 height 31
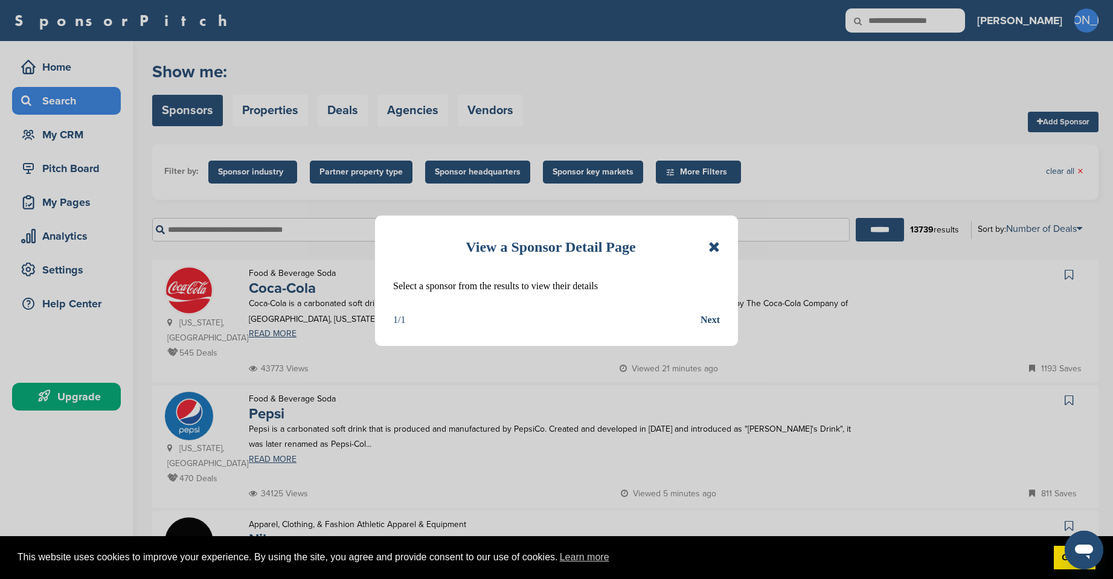
click at [716, 249] on icon at bounding box center [713, 247] width 11 height 14
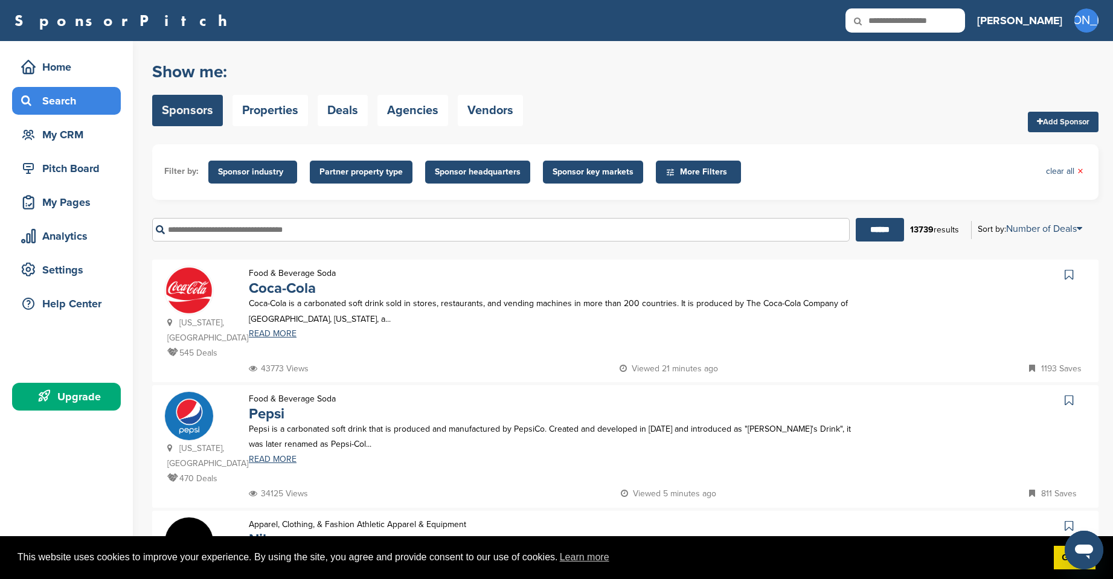
click at [245, 177] on span "Sponsor industry" at bounding box center [252, 171] width 69 height 13
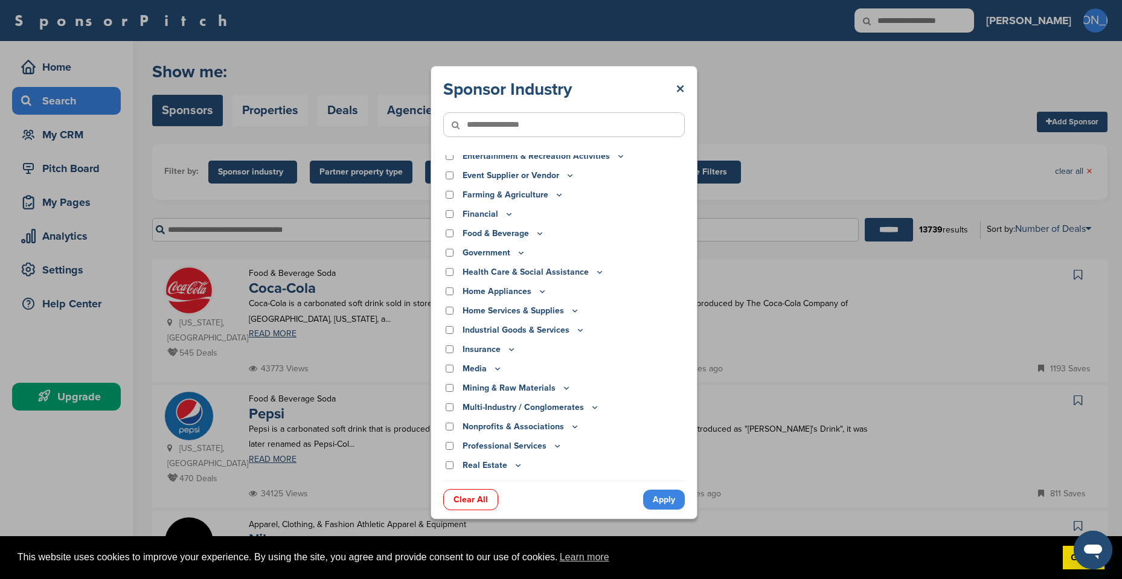
scroll to position [121, 0]
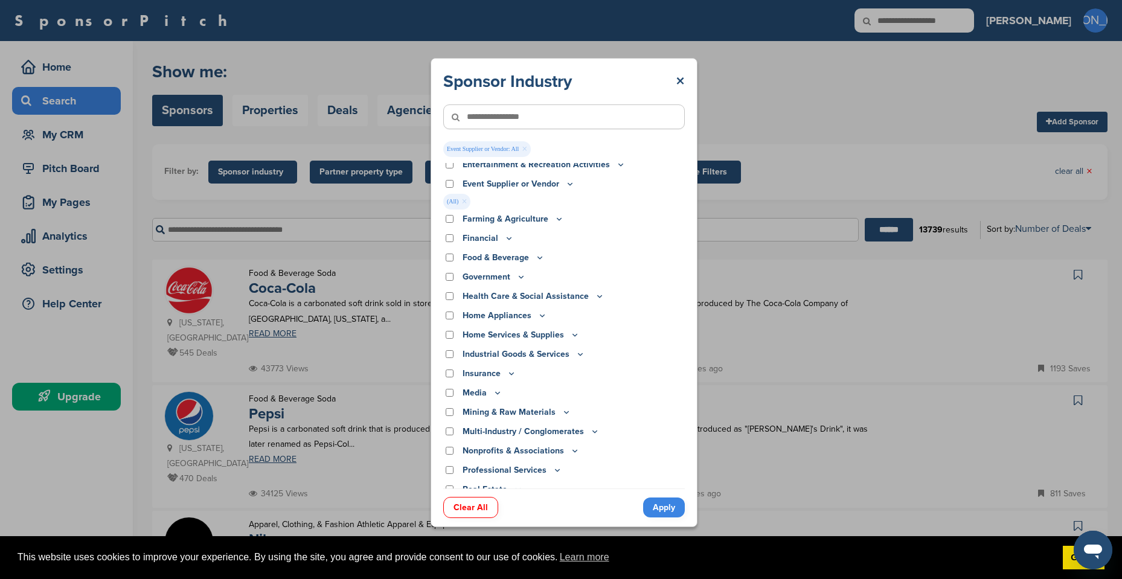
click at [569, 183] on icon at bounding box center [570, 184] width 10 height 10
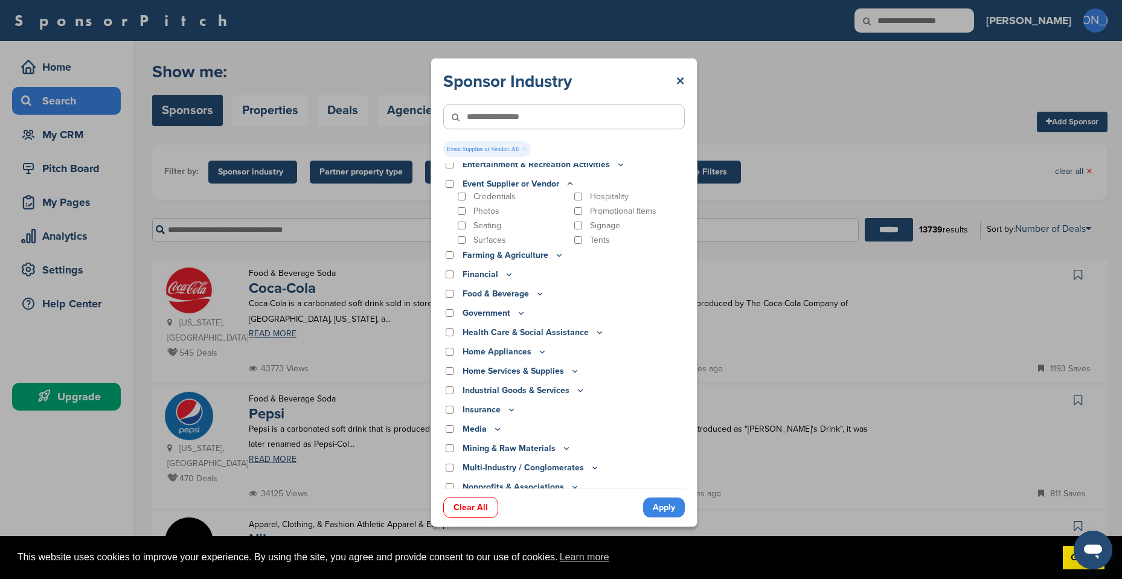
click at [569, 183] on icon at bounding box center [570, 184] width 4 height 2
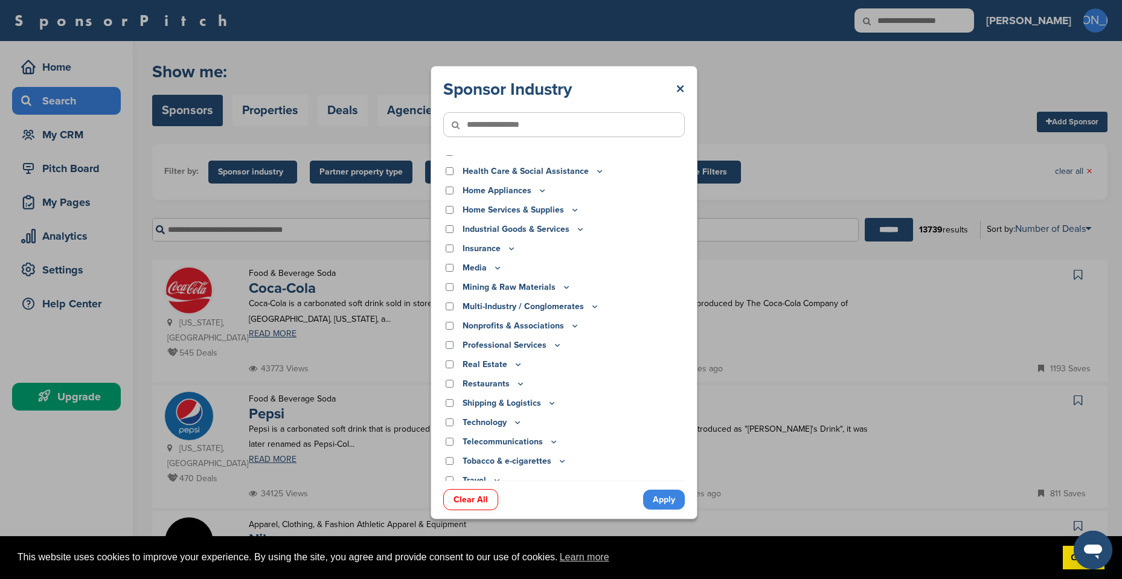
scroll to position [231, 0]
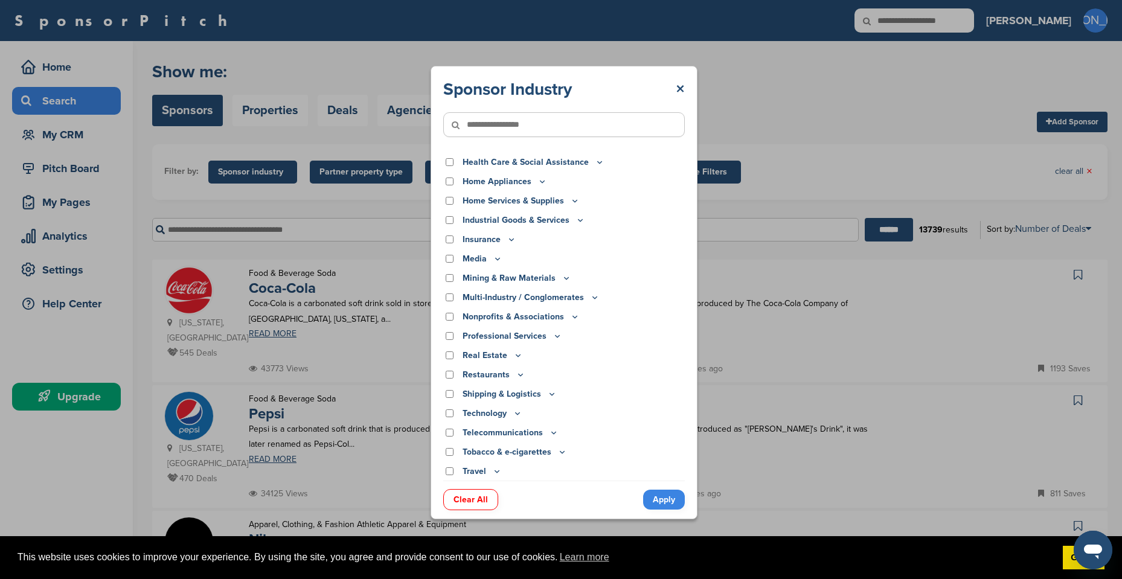
click at [516, 377] on icon at bounding box center [521, 374] width 10 height 10
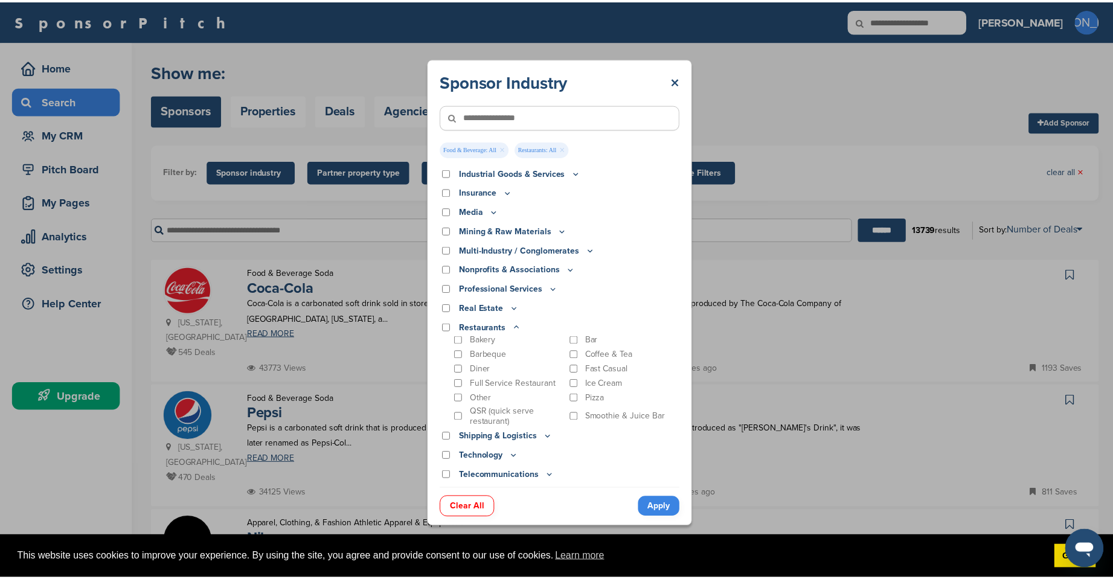
scroll to position [337, 0]
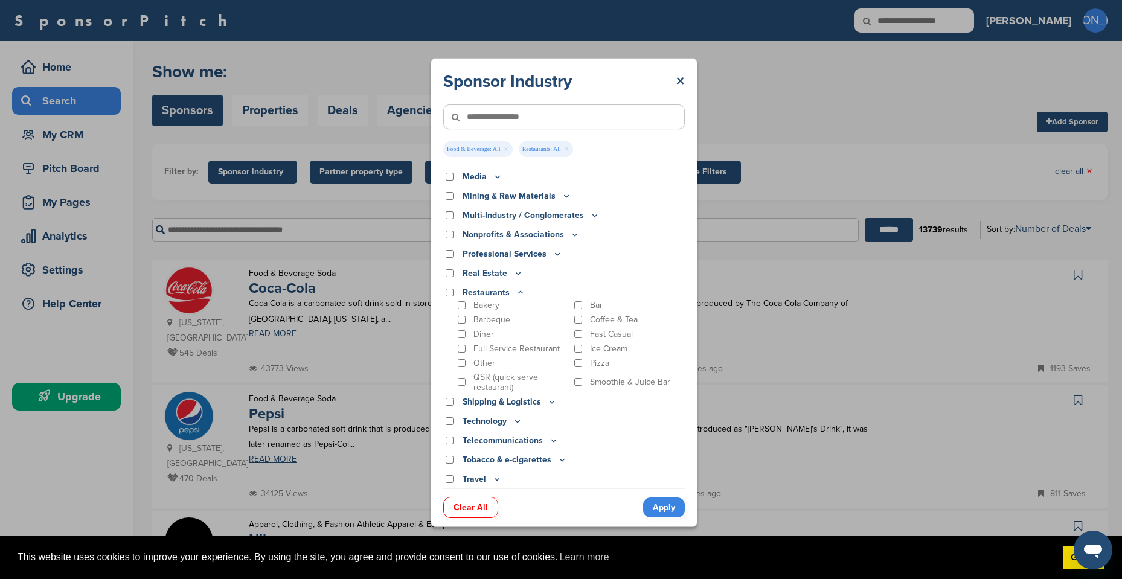
click at [651, 502] on link "Apply" at bounding box center [664, 507] width 42 height 20
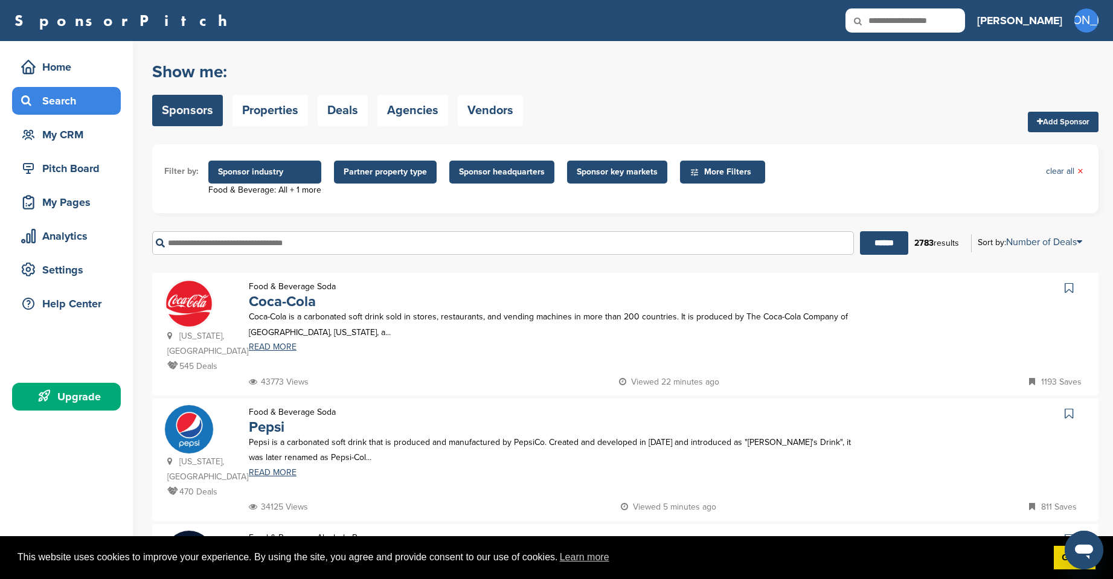
click at [373, 171] on span "Partner property type" at bounding box center [385, 171] width 83 height 13
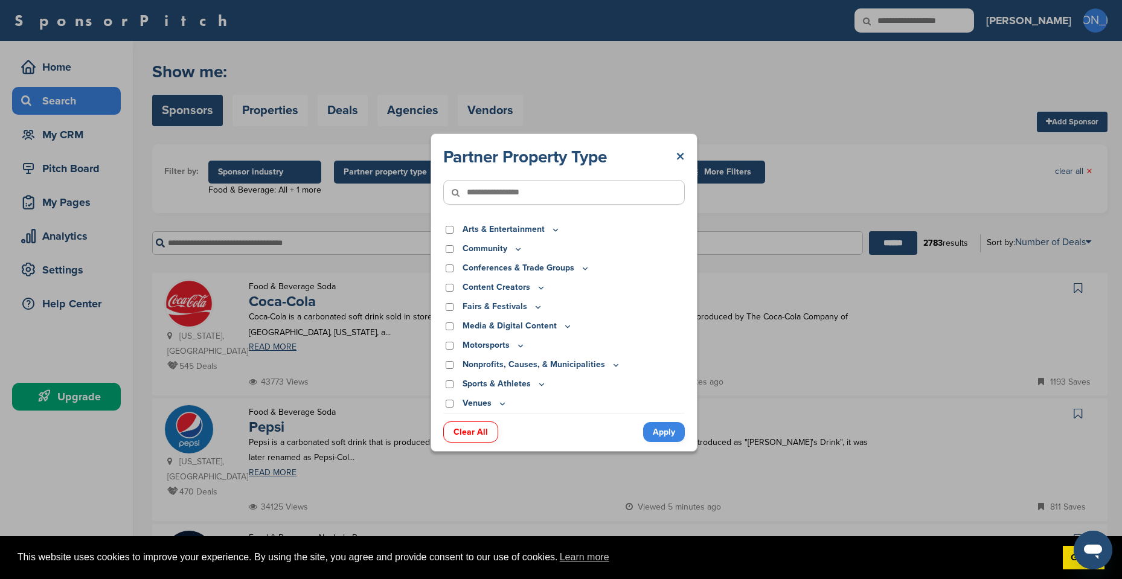
click at [684, 158] on link "×" at bounding box center [680, 157] width 9 height 22
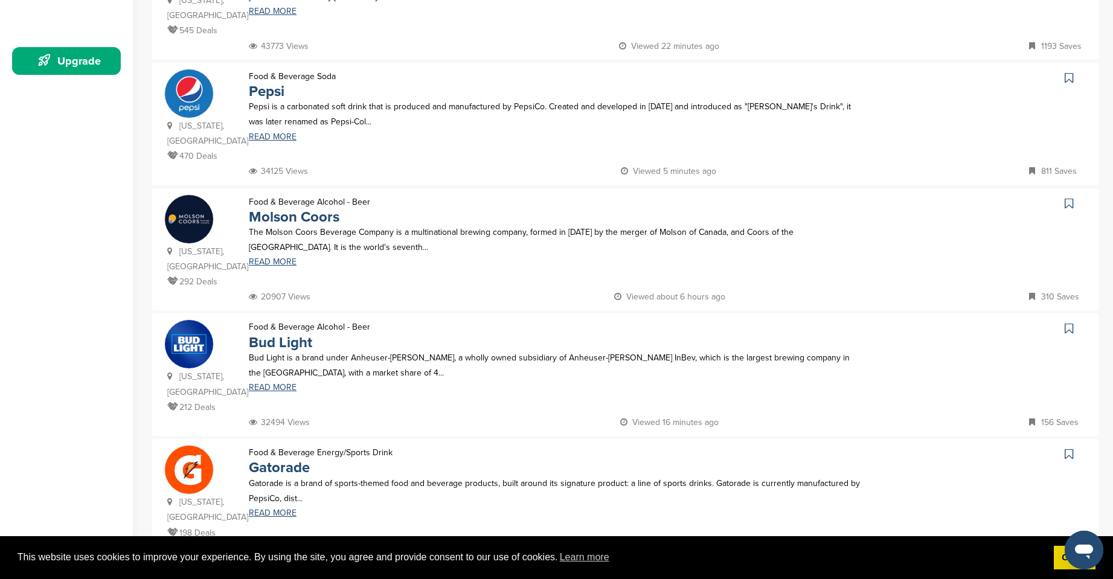
scroll to position [362, 0]
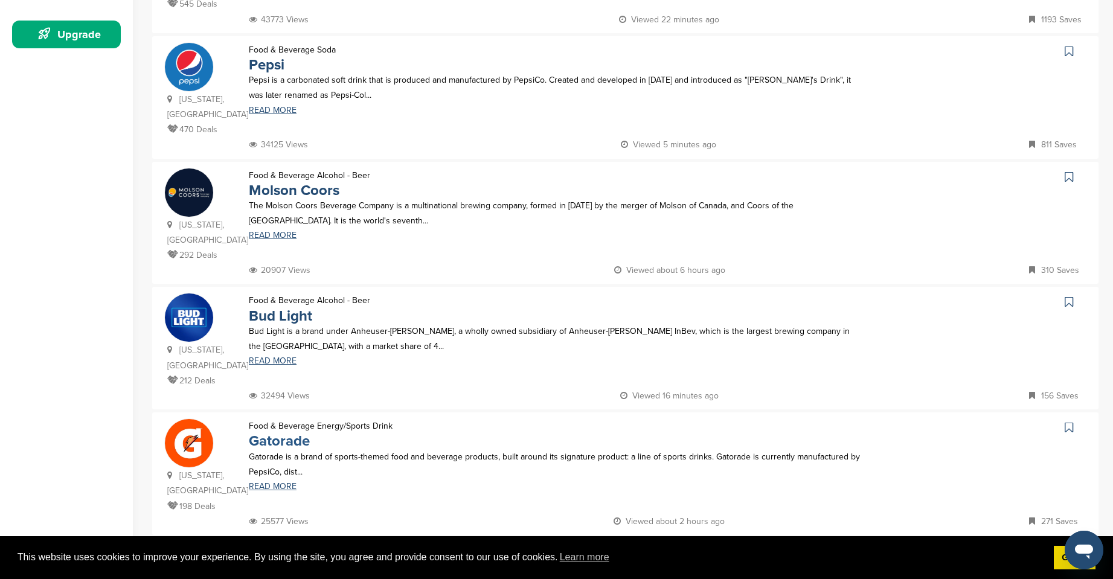
click at [287, 432] on link "Gatorade" at bounding box center [279, 441] width 61 height 18
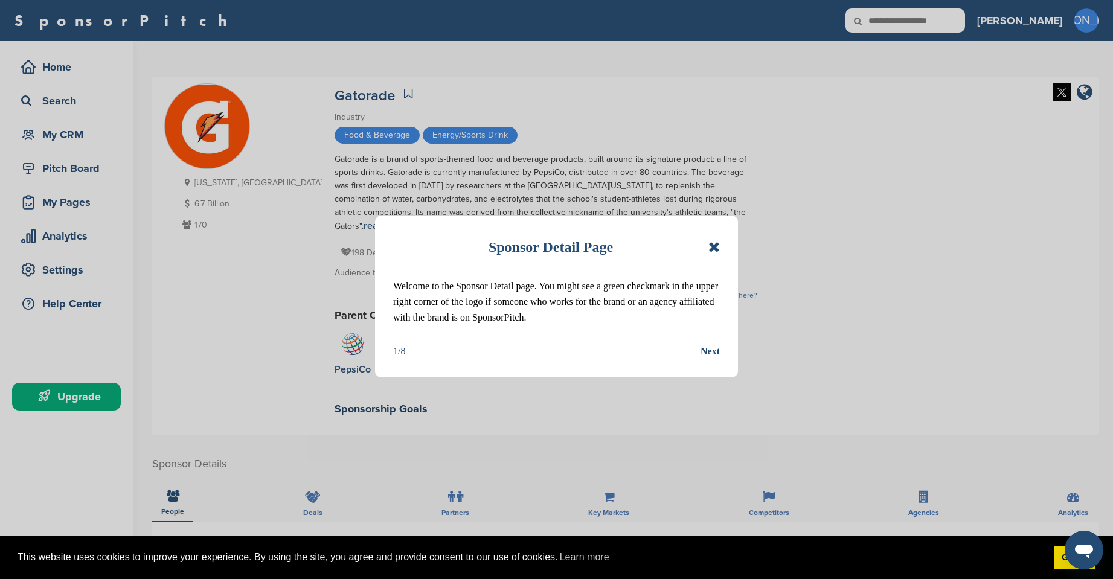
click at [714, 353] on div "Next" at bounding box center [709, 352] width 19 height 16
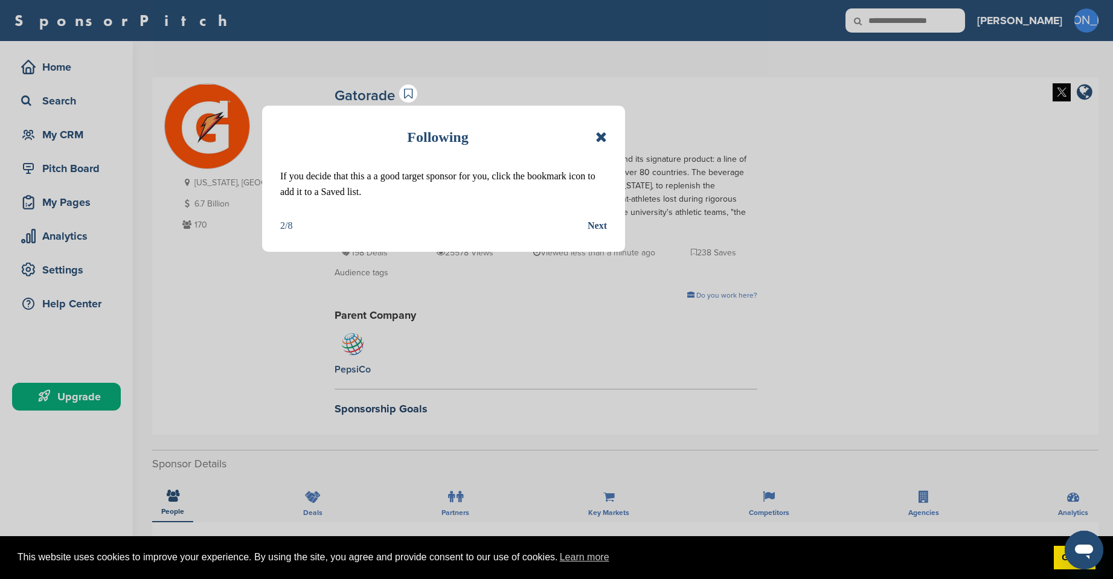
click at [593, 224] on div "Next" at bounding box center [596, 226] width 19 height 16
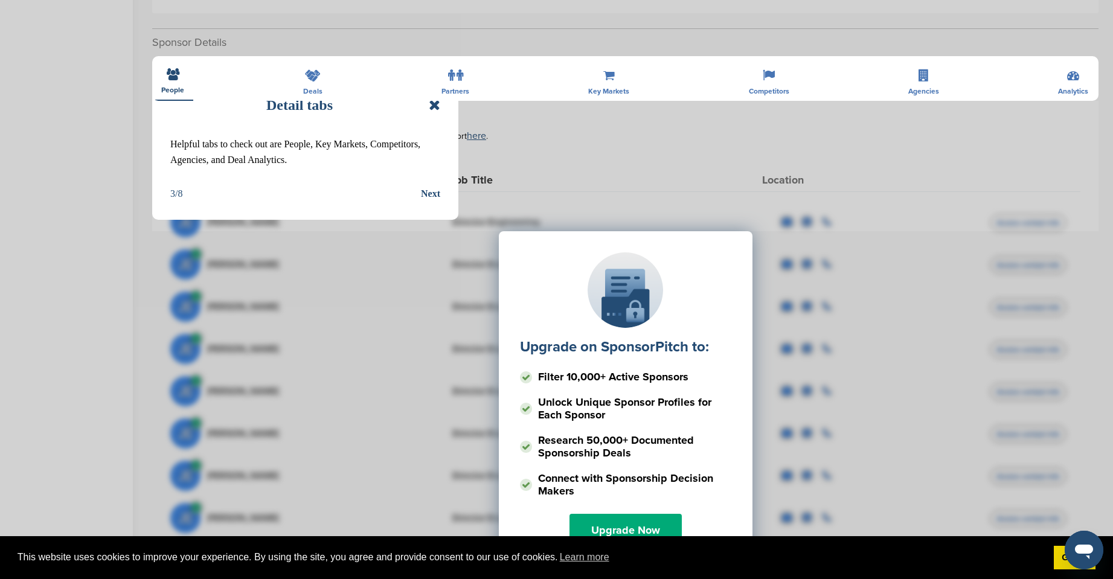
scroll to position [483, 0]
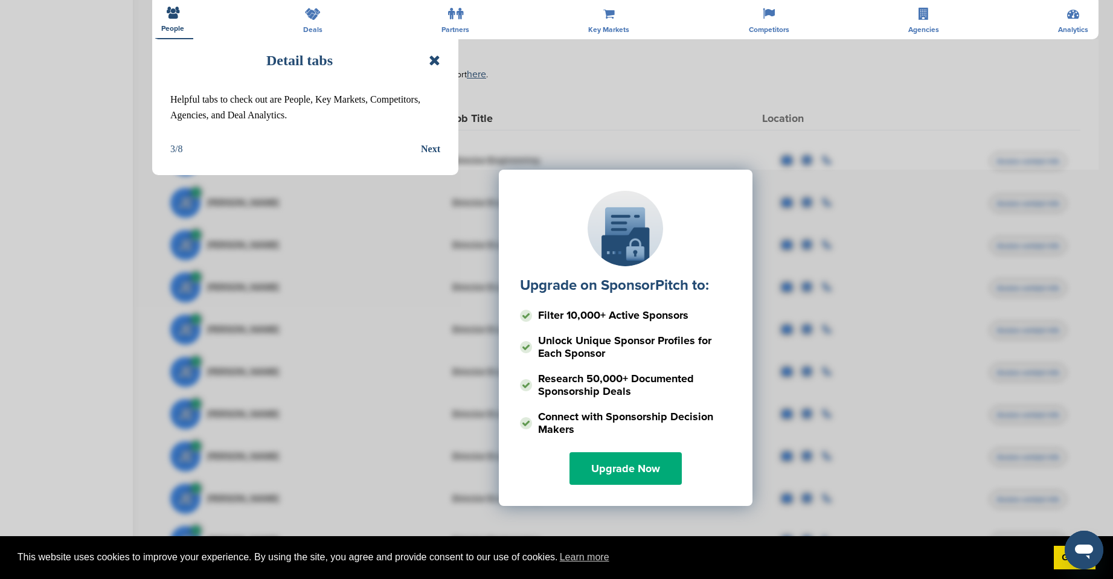
click at [435, 154] on div "Upgrade on SponsorPitch to: Filter 10,000+ Active Sponsors Unlock Unique Sponso…" at bounding box center [625, 290] width 910 height 302
click at [434, 145] on div "Upgrade on SponsorPitch to: Filter 10,000+ Active Sponsors Unlock Unique Sponso…" at bounding box center [625, 290] width 910 height 302
click at [434, 147] on div "Upgrade on SponsorPitch to: Filter 10,000+ Active Sponsors Unlock Unique Sponso…" at bounding box center [625, 290] width 910 height 302
click at [433, 150] on div "Upgrade on SponsorPitch to: Filter 10,000+ Active Sponsors Unlock Unique Sponso…" at bounding box center [625, 290] width 910 height 302
click at [436, 63] on icon at bounding box center [434, 60] width 11 height 14
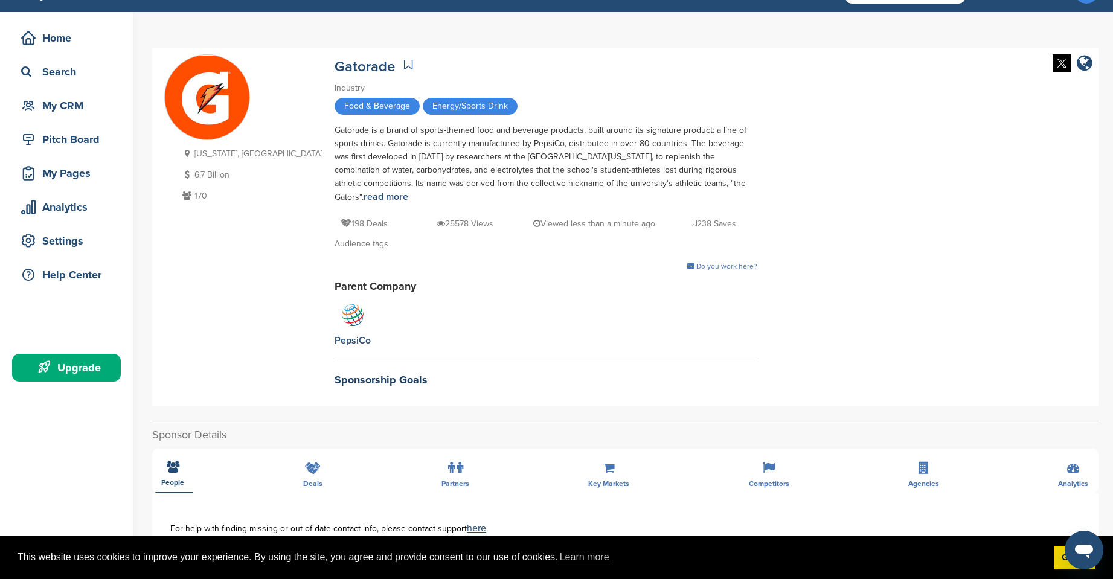
scroll to position [0, 0]
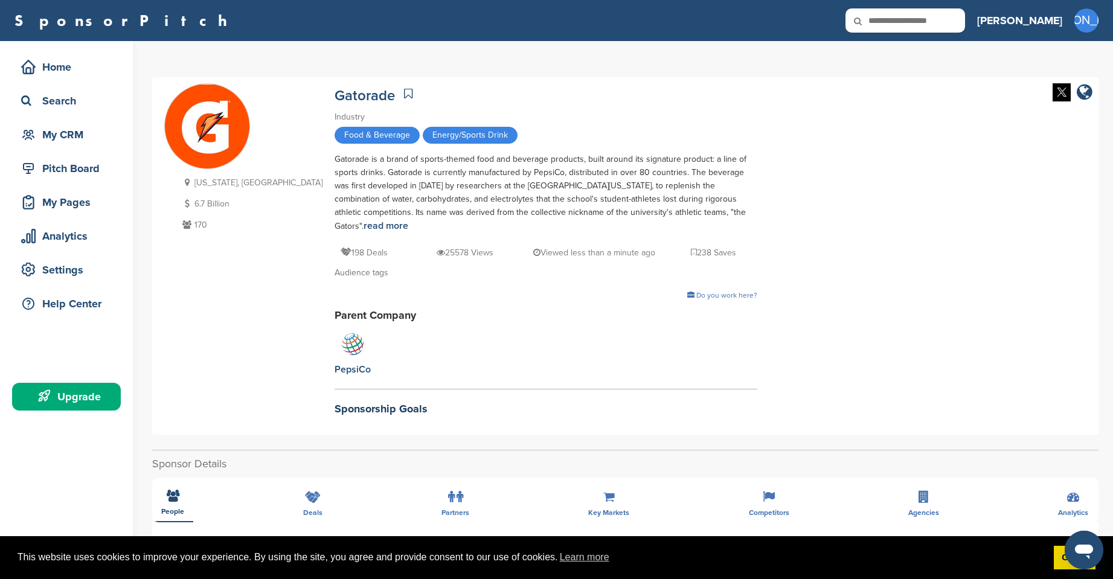
click at [404, 97] on icon at bounding box center [408, 94] width 8 height 12
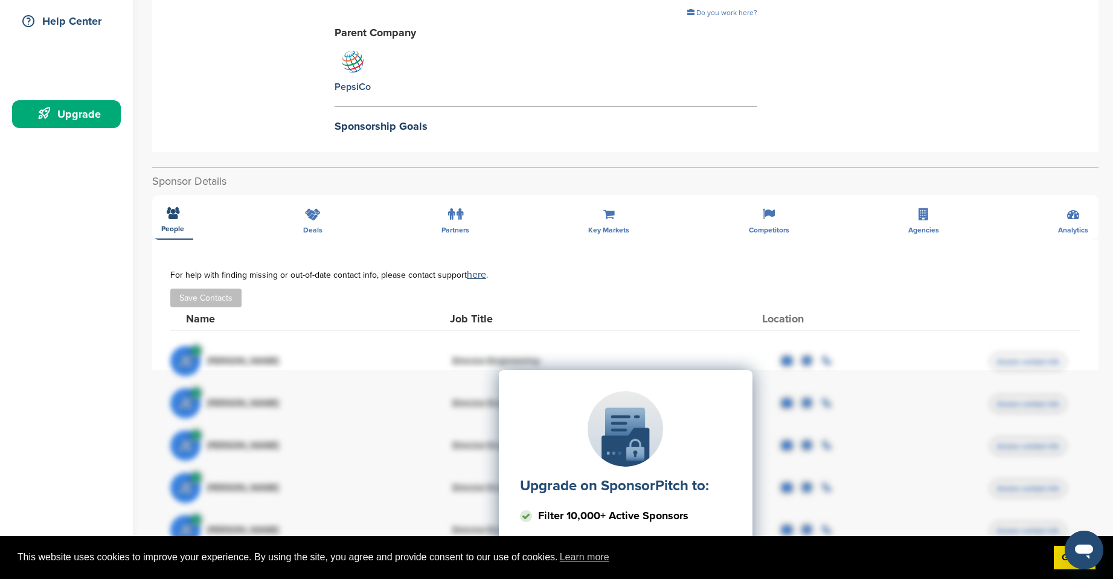
scroll to position [302, 0]
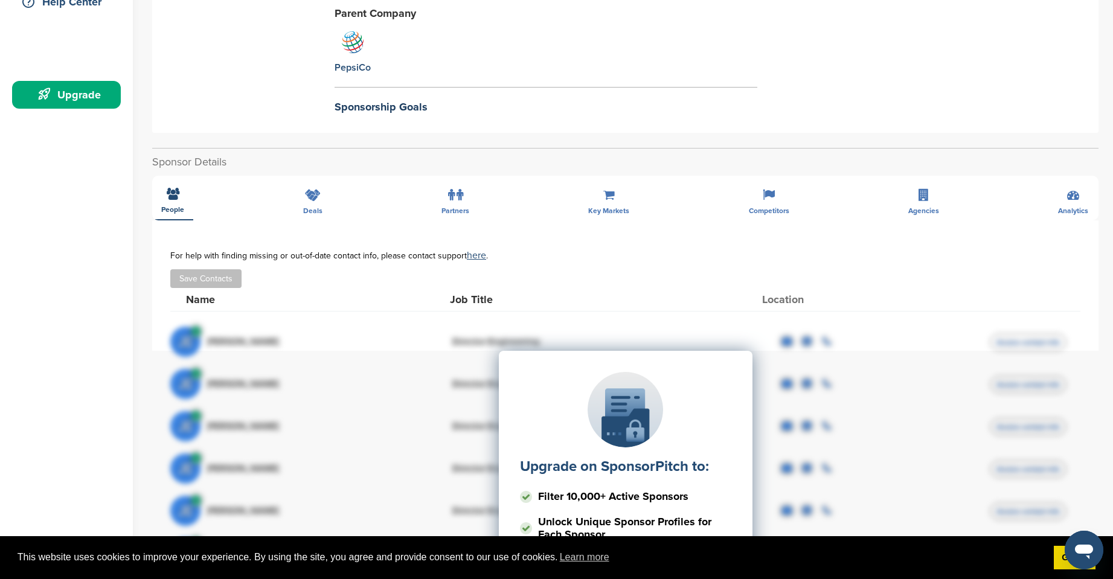
click at [309, 187] on div "**********" at bounding box center [625, 425] width 946 height 555
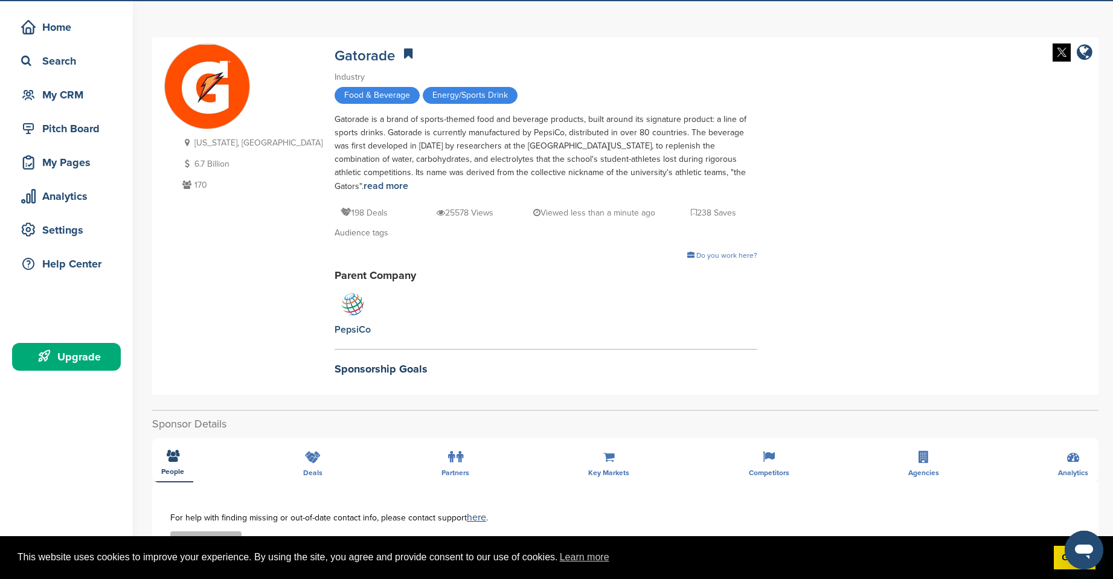
scroll to position [0, 0]
